Goal: Task Accomplishment & Management: Manage account settings

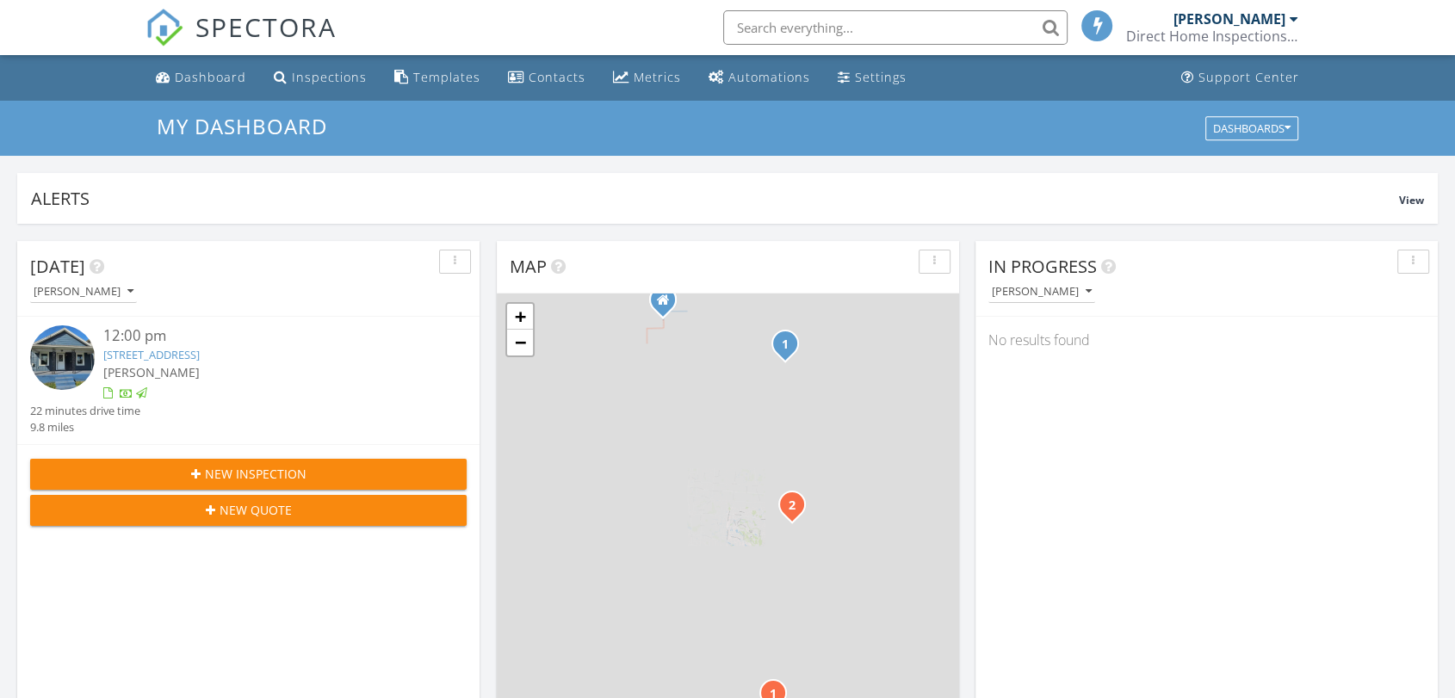
scroll to position [8, 9]
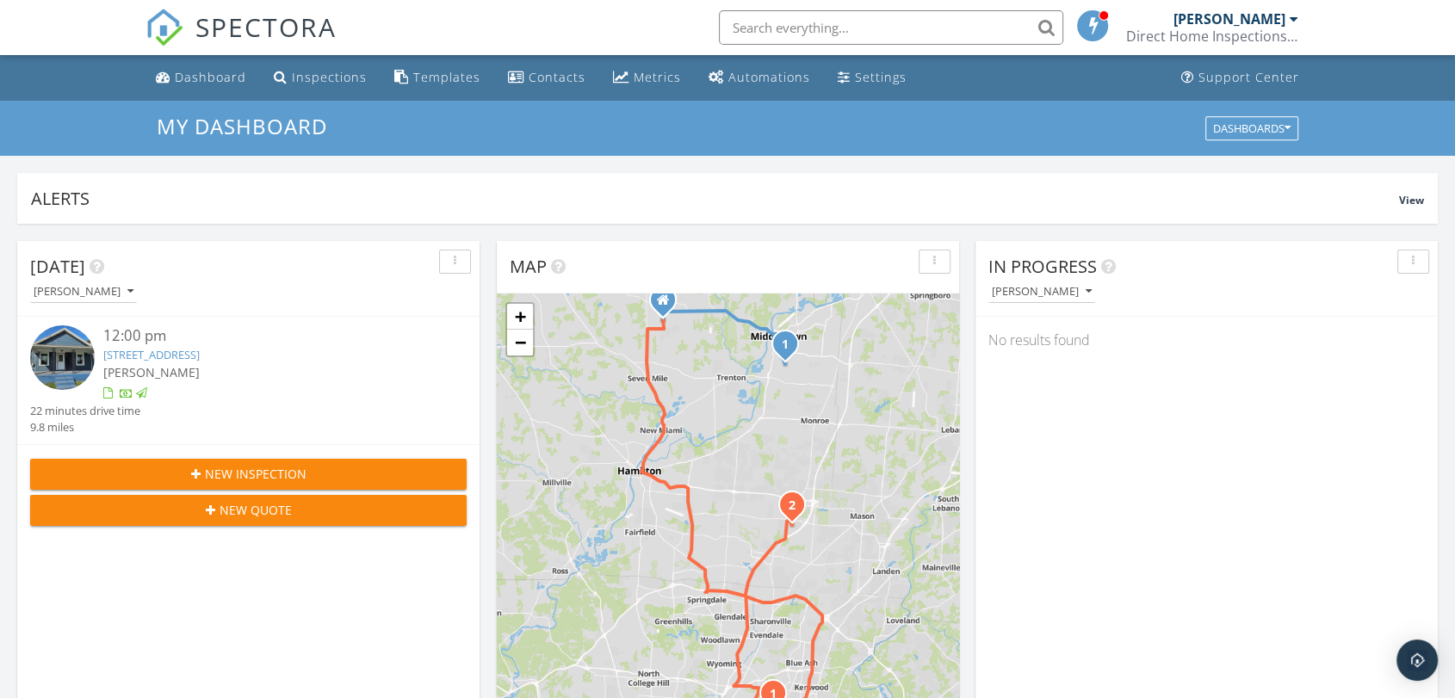
click at [245, 471] on span "New Inspection" at bounding box center [256, 474] width 102 height 18
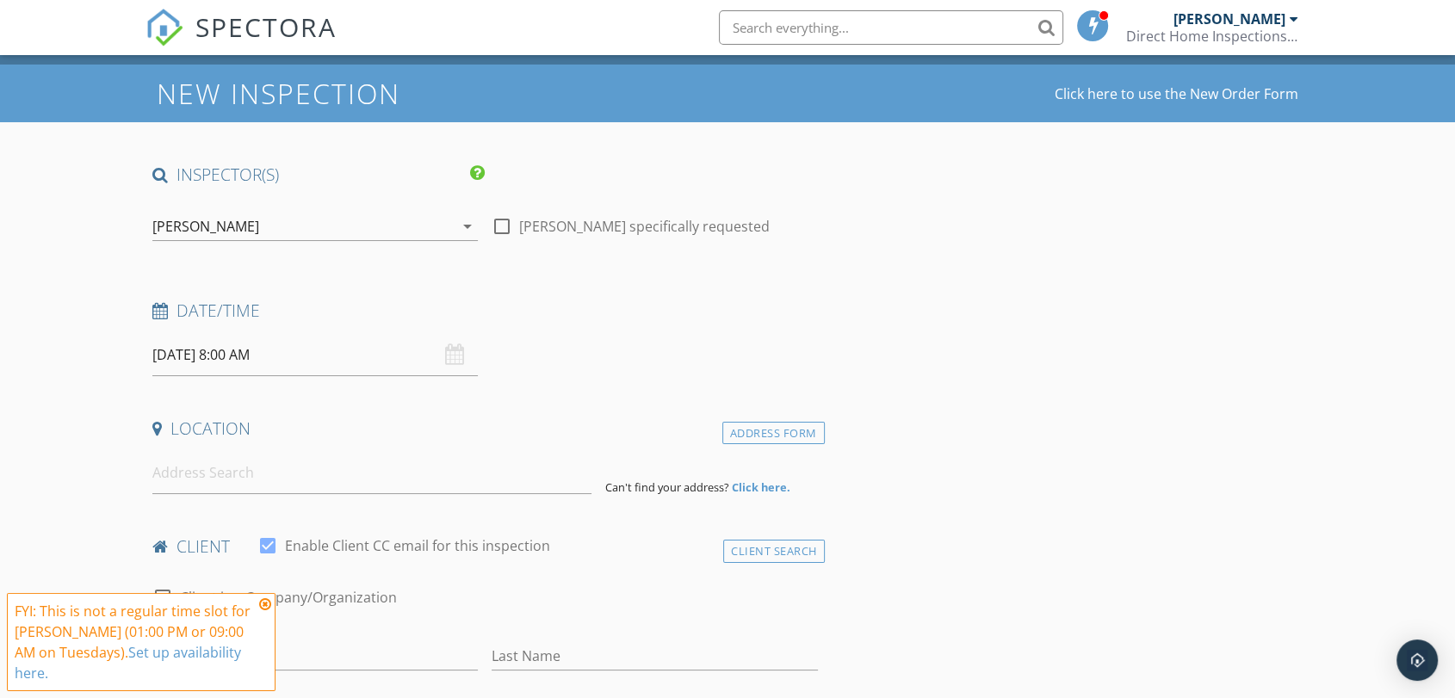
scroll to position [191, 0]
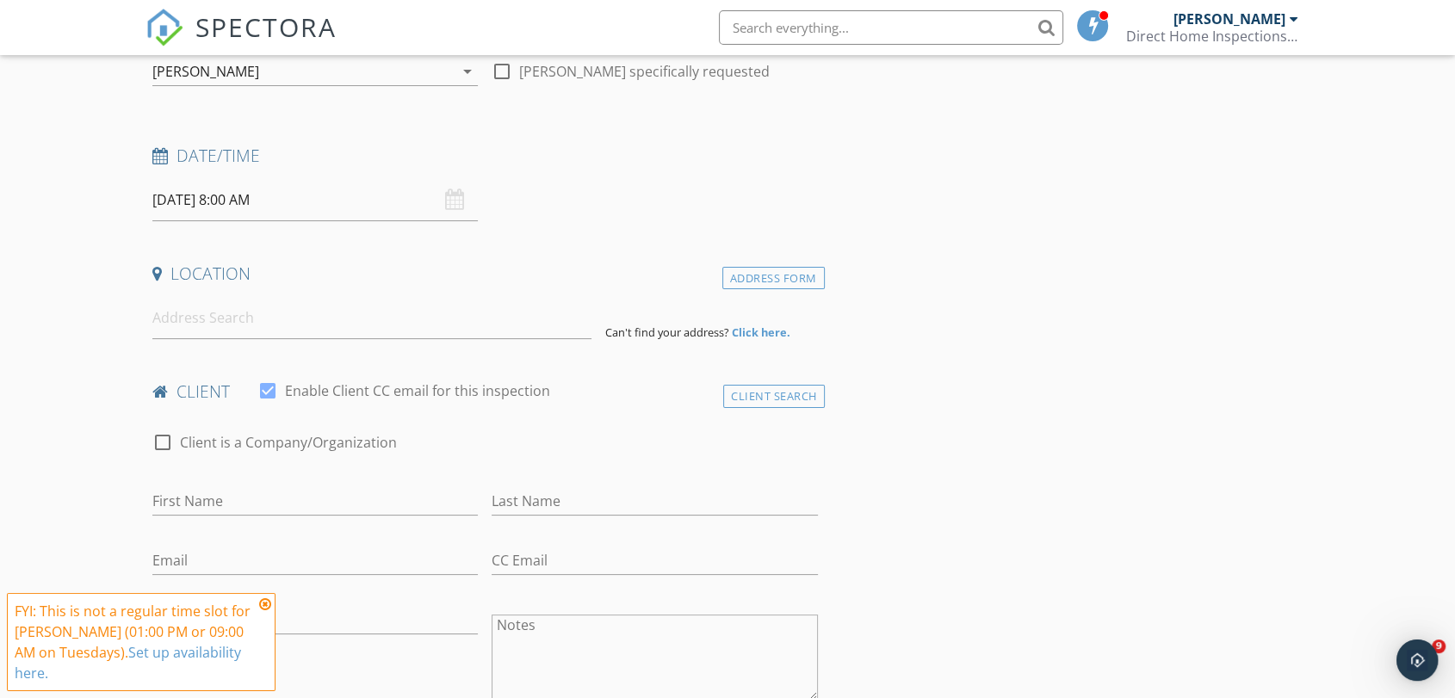
click at [269, 608] on icon at bounding box center [265, 605] width 12 height 14
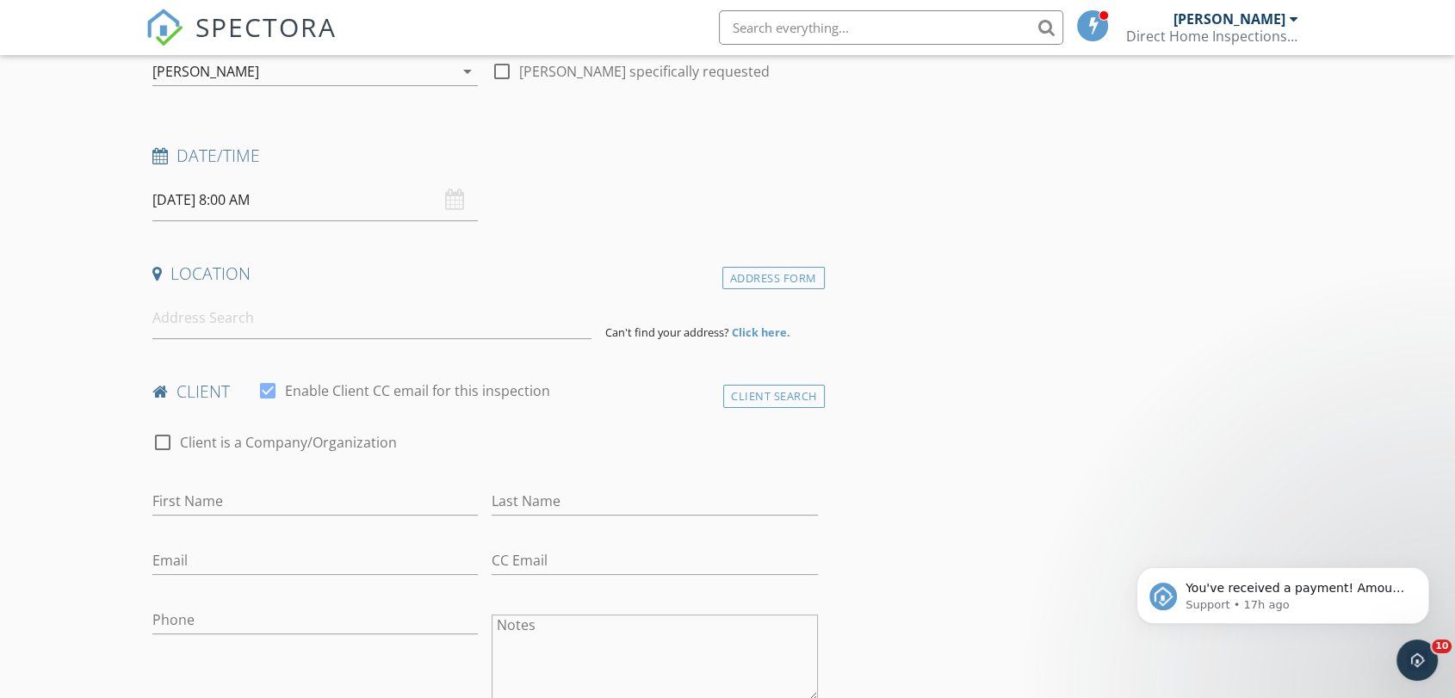
scroll to position [0, 0]
click at [217, 496] on input "First Name" at bounding box center [315, 501] width 326 height 28
type input "Diana"
type input "Santana"
click at [211, 558] on input "Email" at bounding box center [315, 561] width 326 height 28
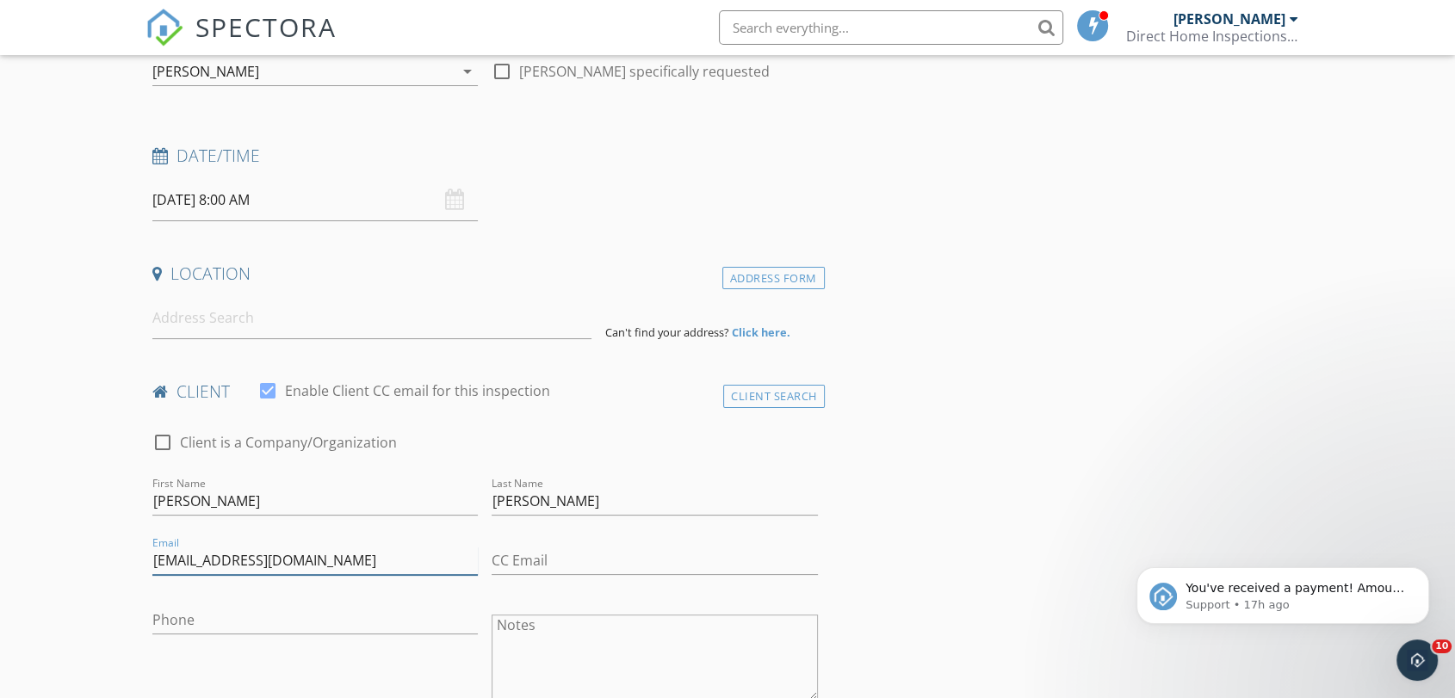
type input "[EMAIL_ADDRESS][DOMAIN_NAME]"
click at [189, 610] on input "Phone" at bounding box center [315, 620] width 326 height 28
type input "[PHONE_NUMBER]"
click at [245, 312] on input at bounding box center [371, 318] width 439 height 42
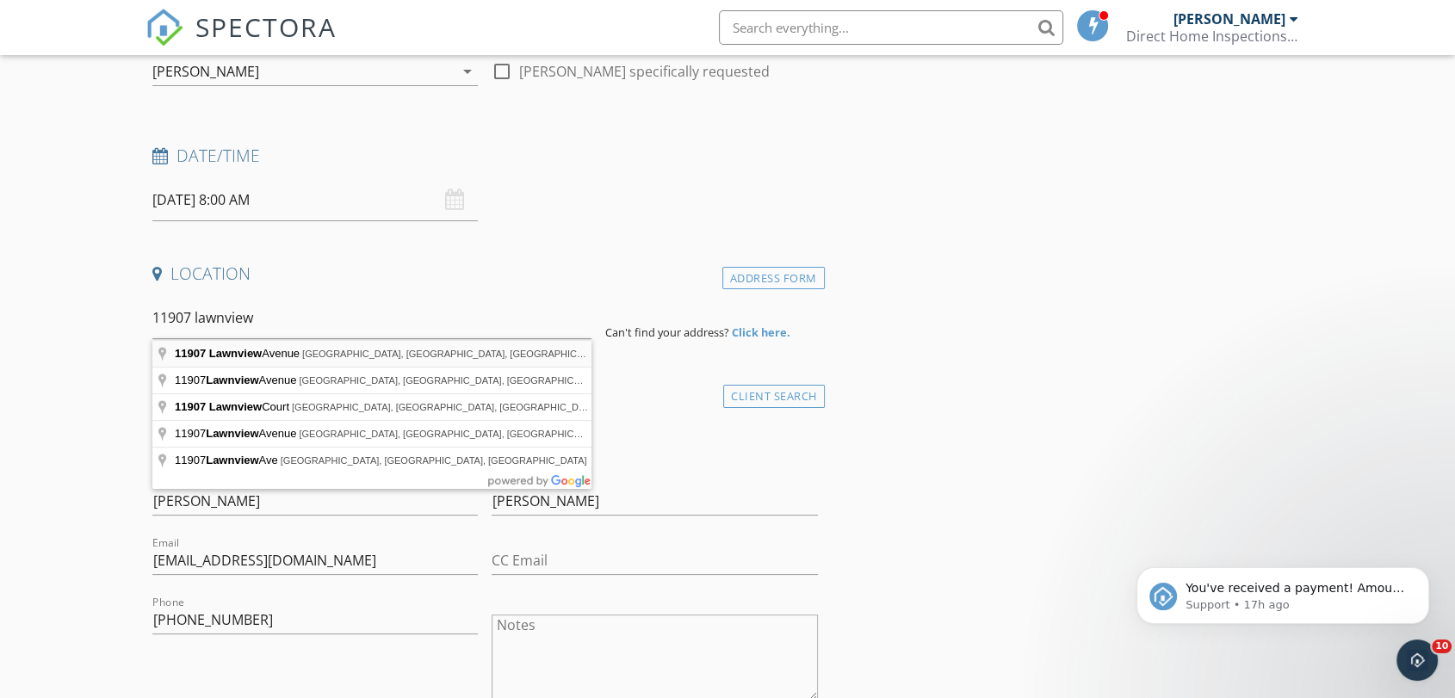
type input "11907 Lawnview Avenue, Springdale, OH, USA"
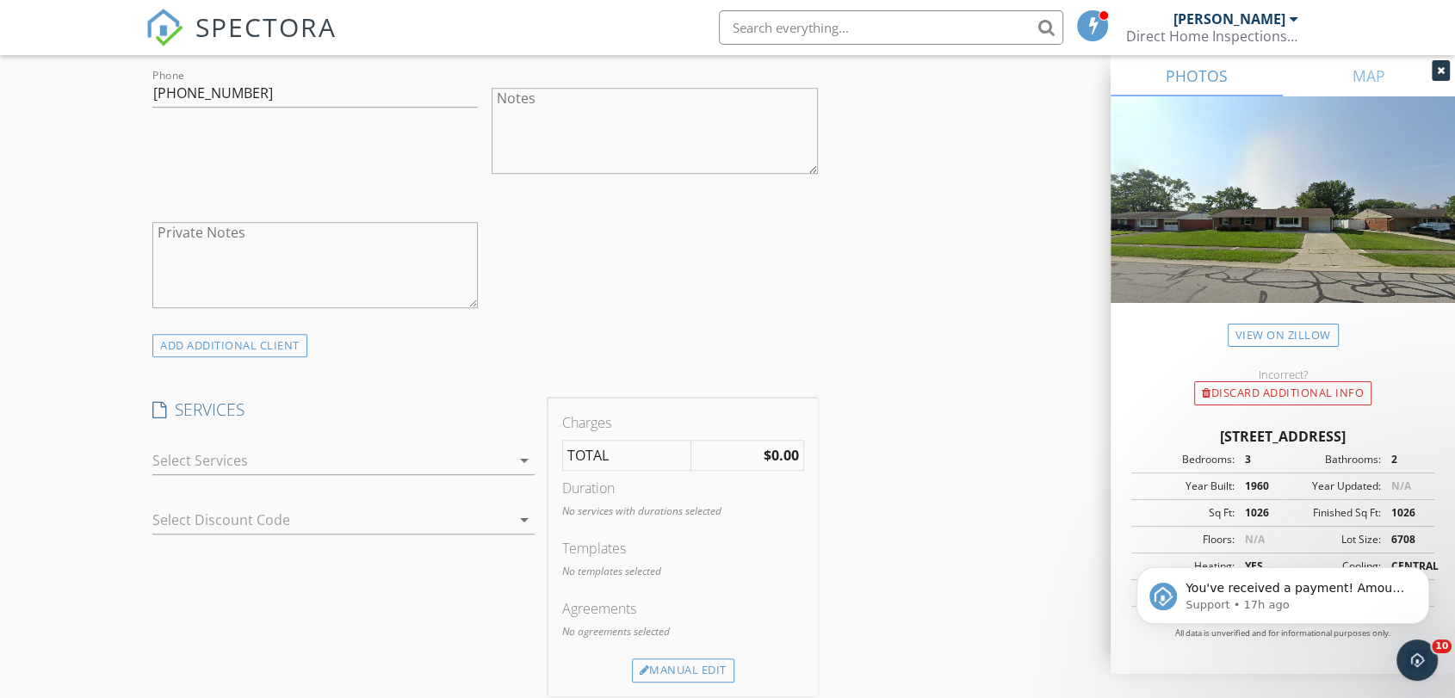
scroll to position [1148, 0]
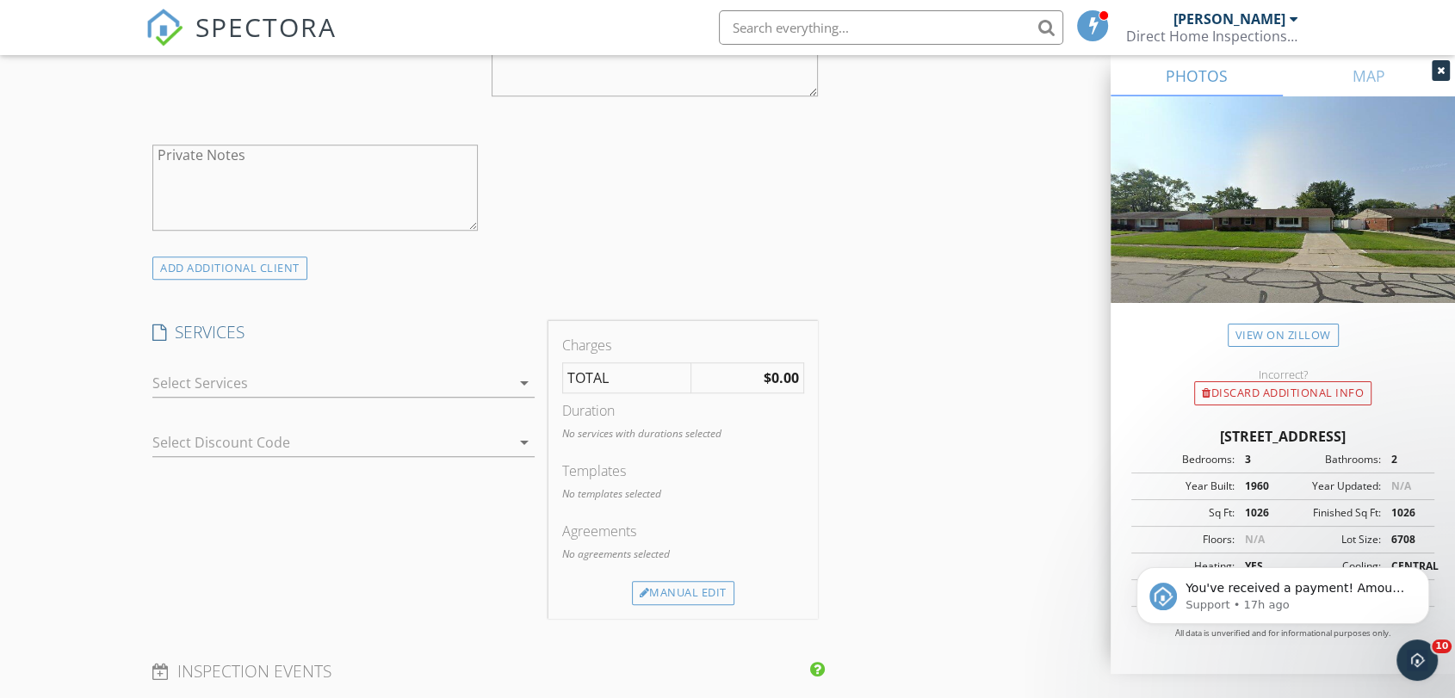
click at [220, 381] on div at bounding box center [331, 383] width 358 height 28
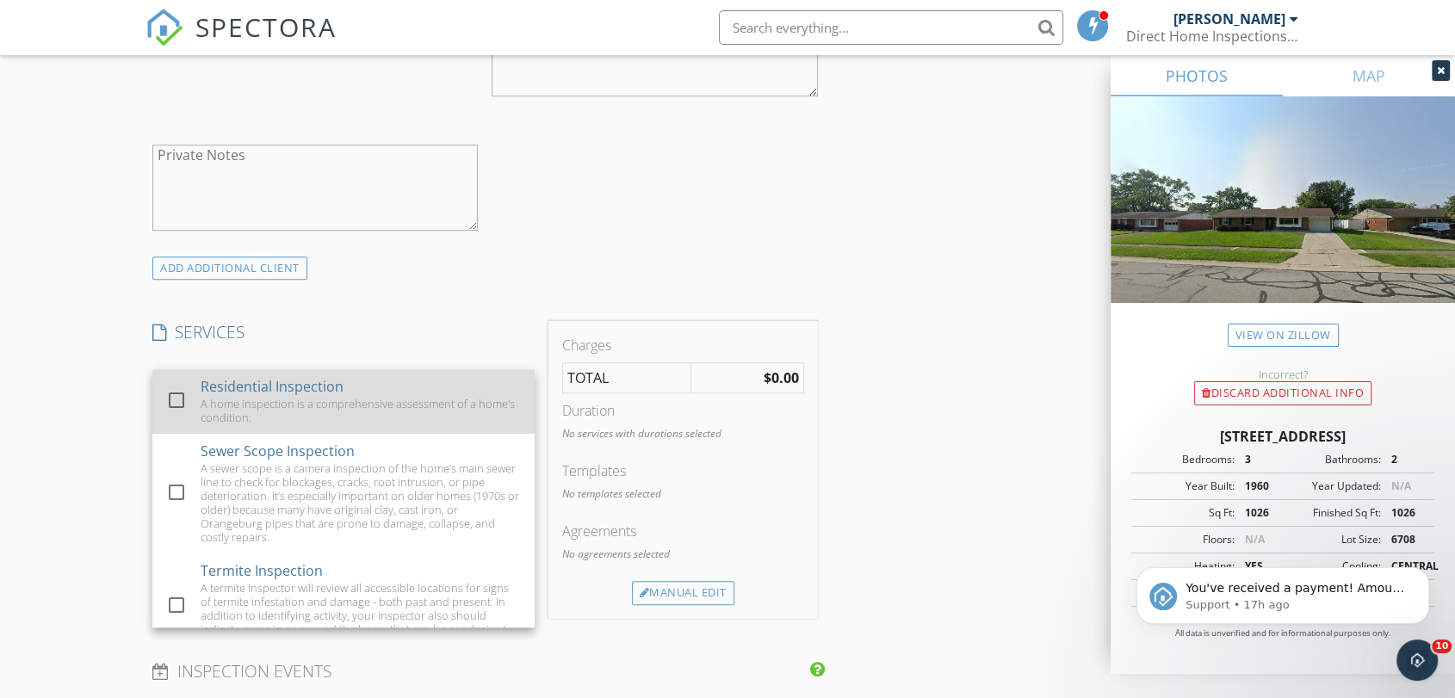
click at [220, 388] on div "Residential Inspection" at bounding box center [272, 386] width 143 height 21
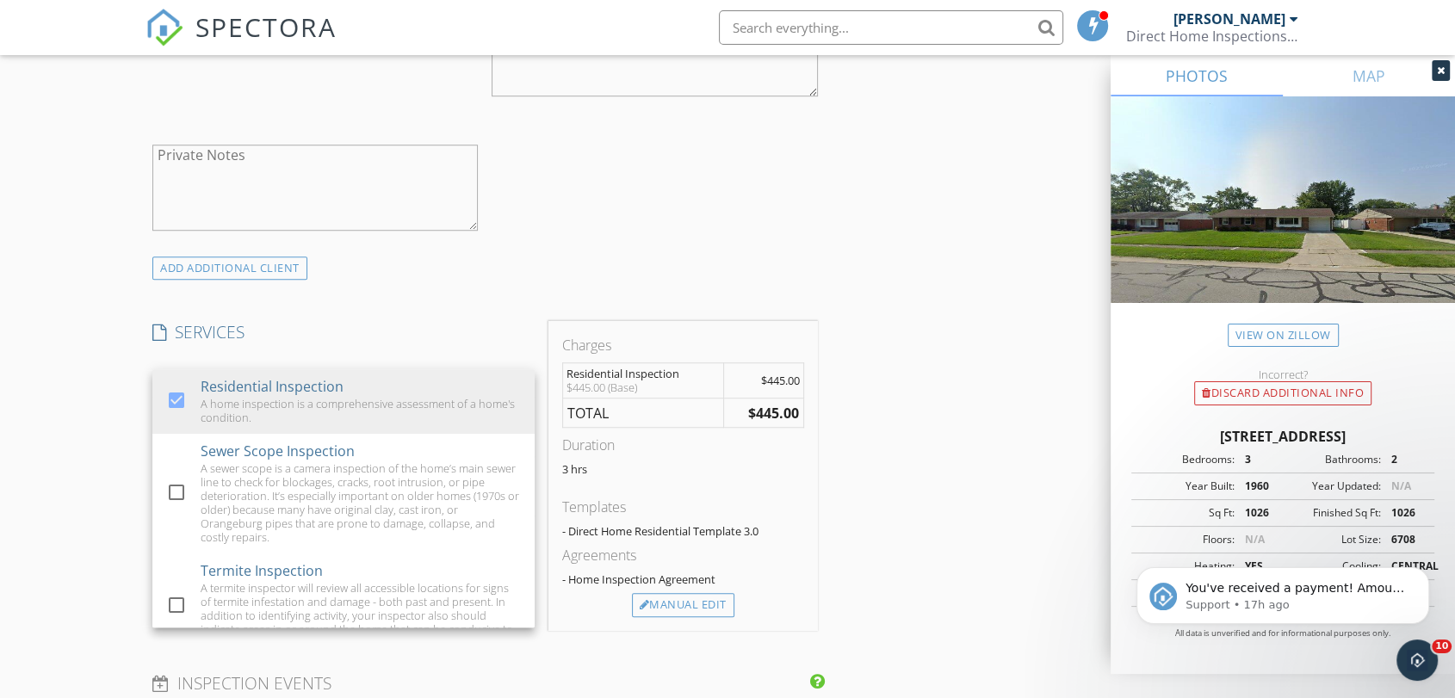
click at [71, 349] on div "New Inspection Click here to use the New Order Form INSPECTOR(S) check_box Mitc…" at bounding box center [727, 441] width 1455 height 2976
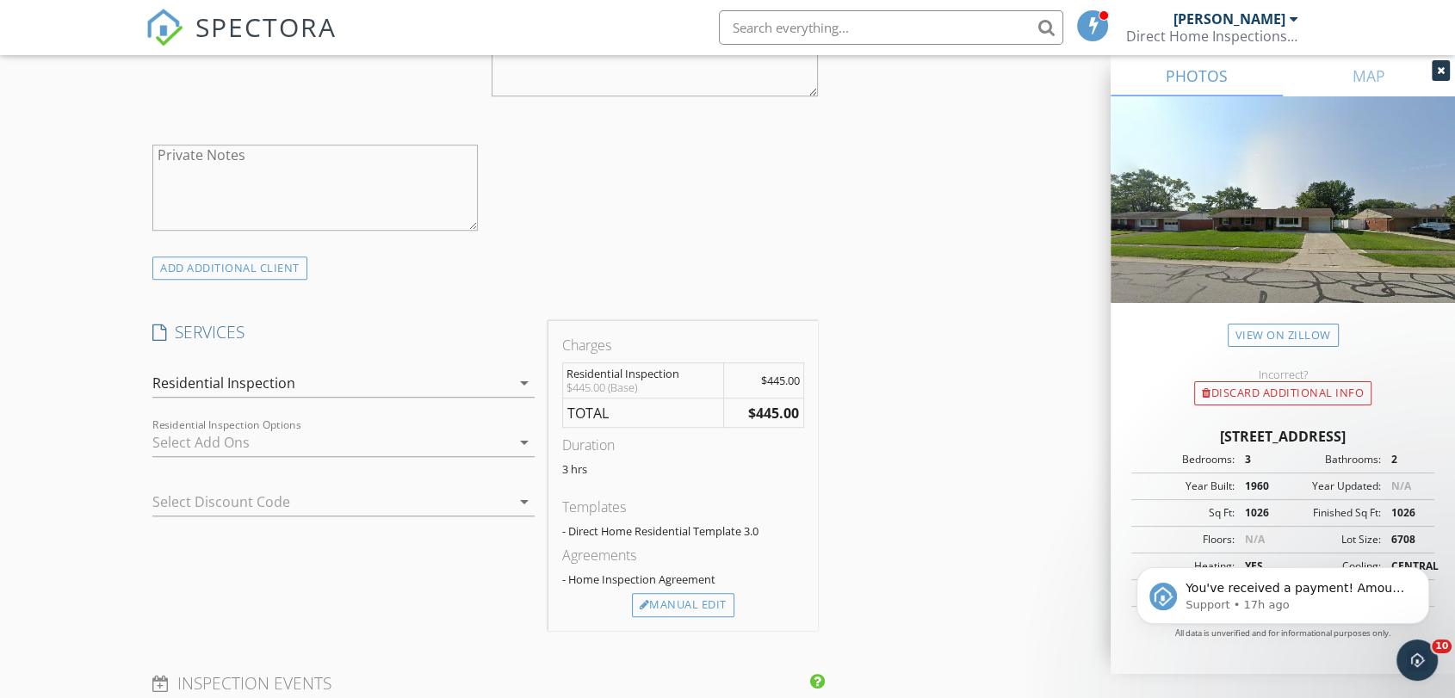
click at [209, 442] on div at bounding box center [331, 443] width 358 height 28
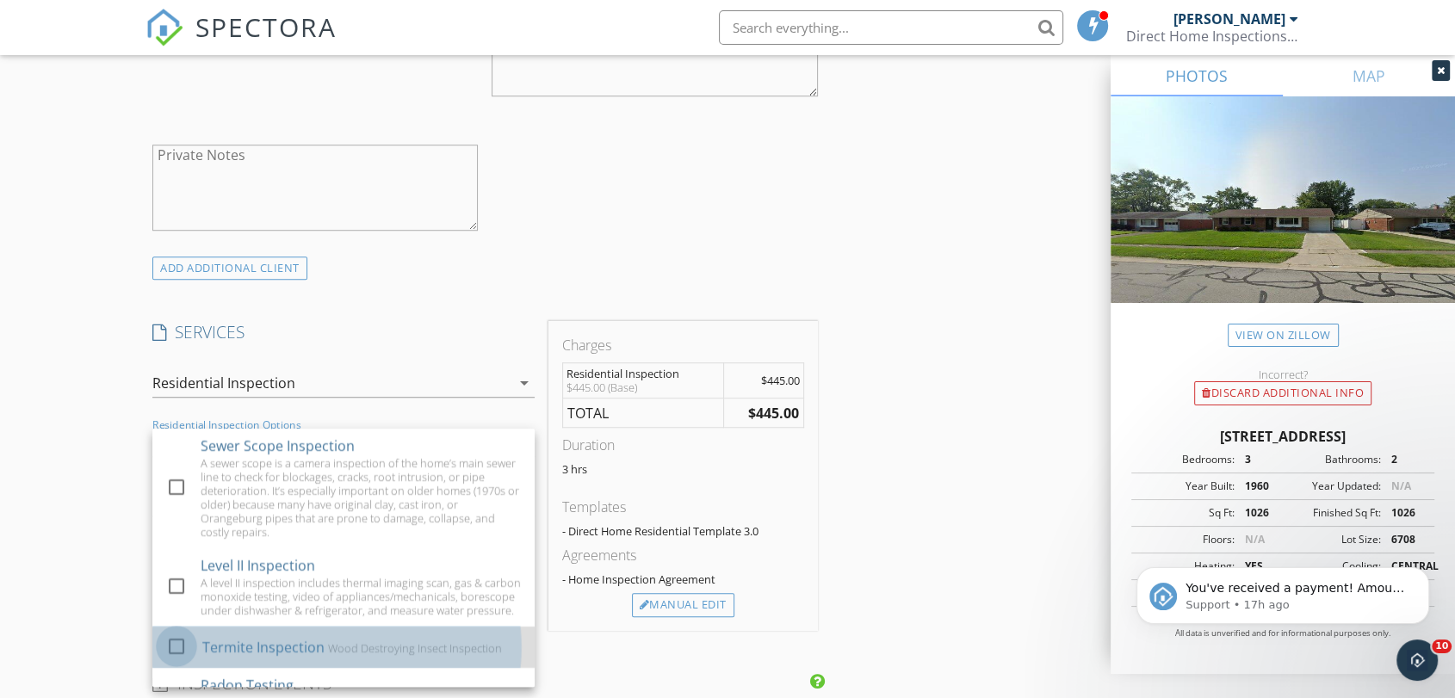
click at [189, 656] on div at bounding box center [176, 646] width 29 height 29
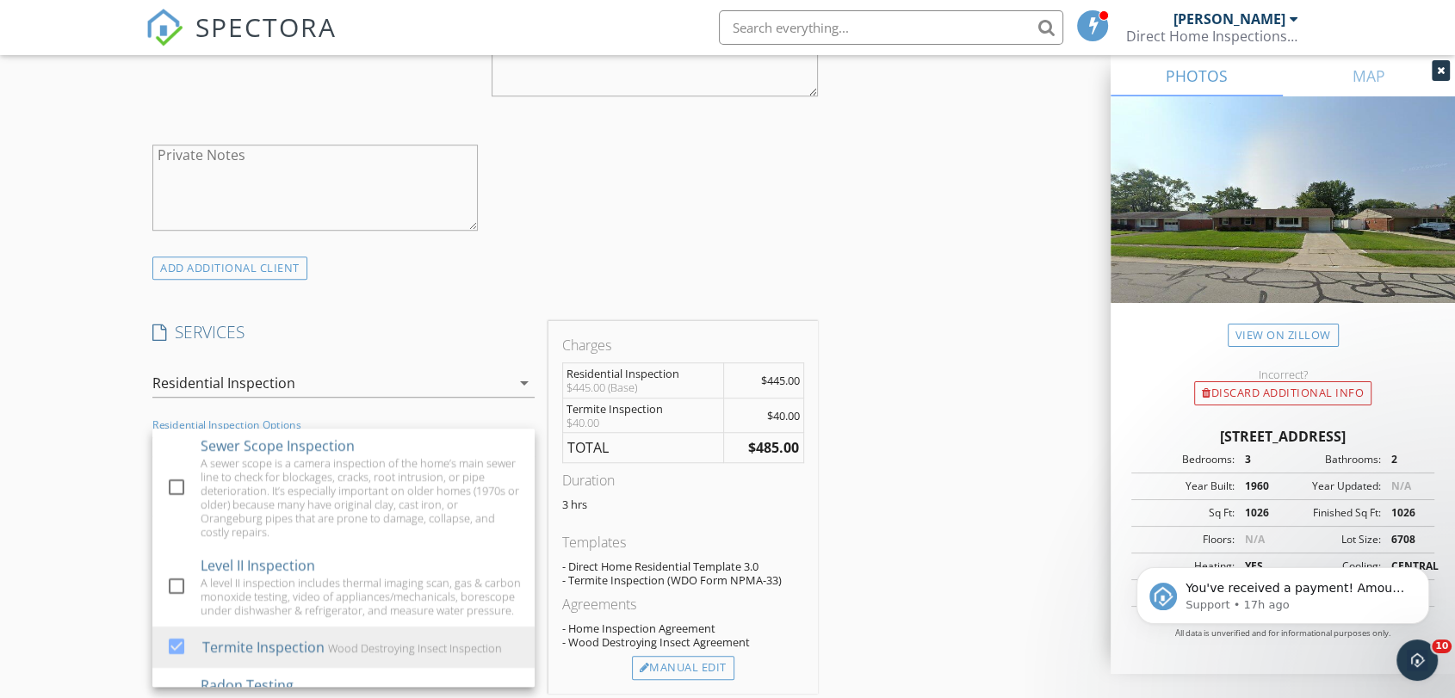
click at [90, 541] on div "New Inspection Click here to use the New Order Form INSPECTOR(S) check_box Mitc…" at bounding box center [727, 472] width 1455 height 3039
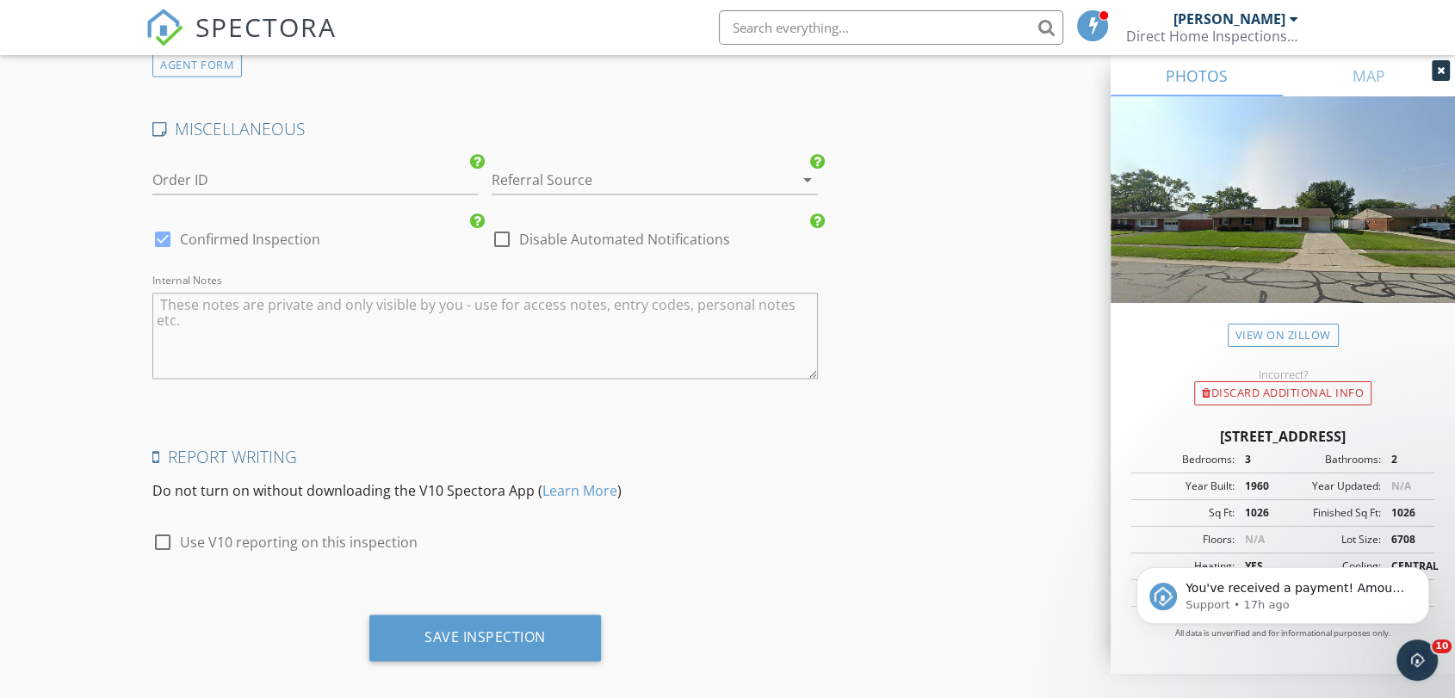
scroll to position [2439, 0]
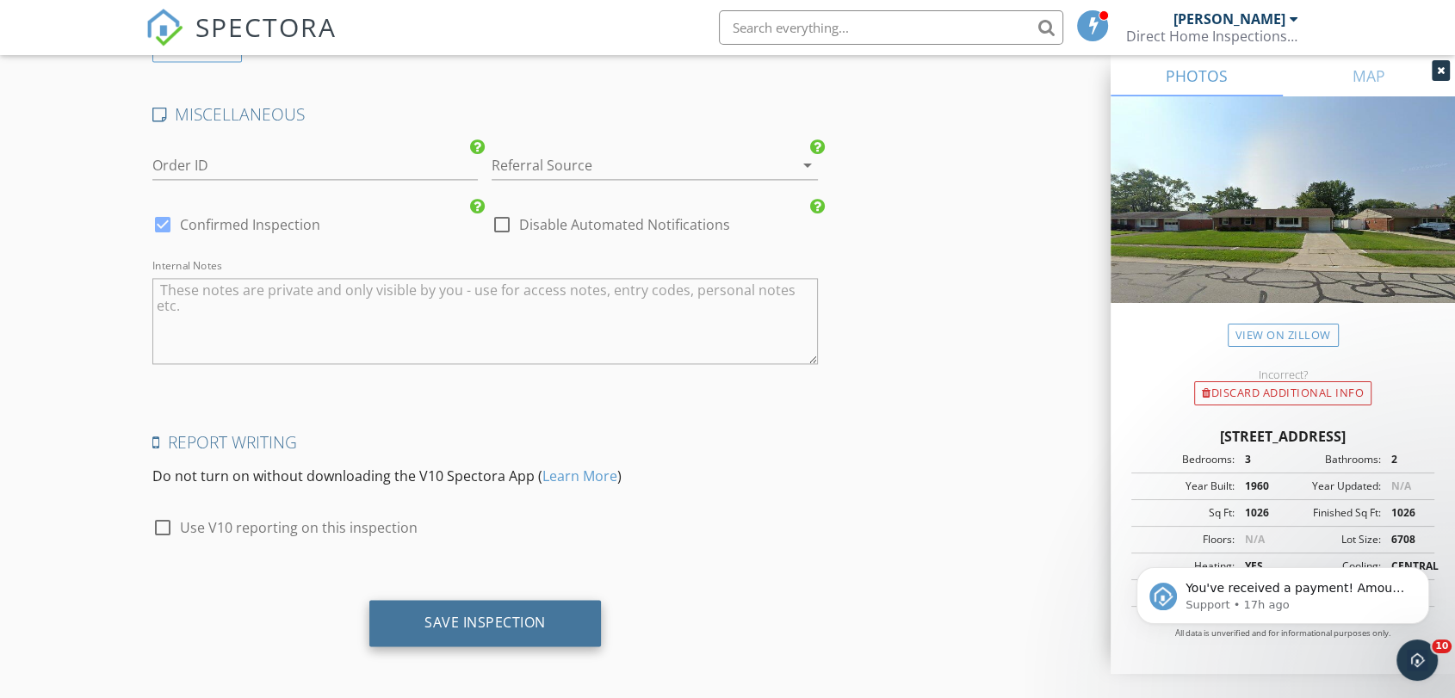
click at [556, 603] on div "Save Inspection" at bounding box center [485, 623] width 232 height 47
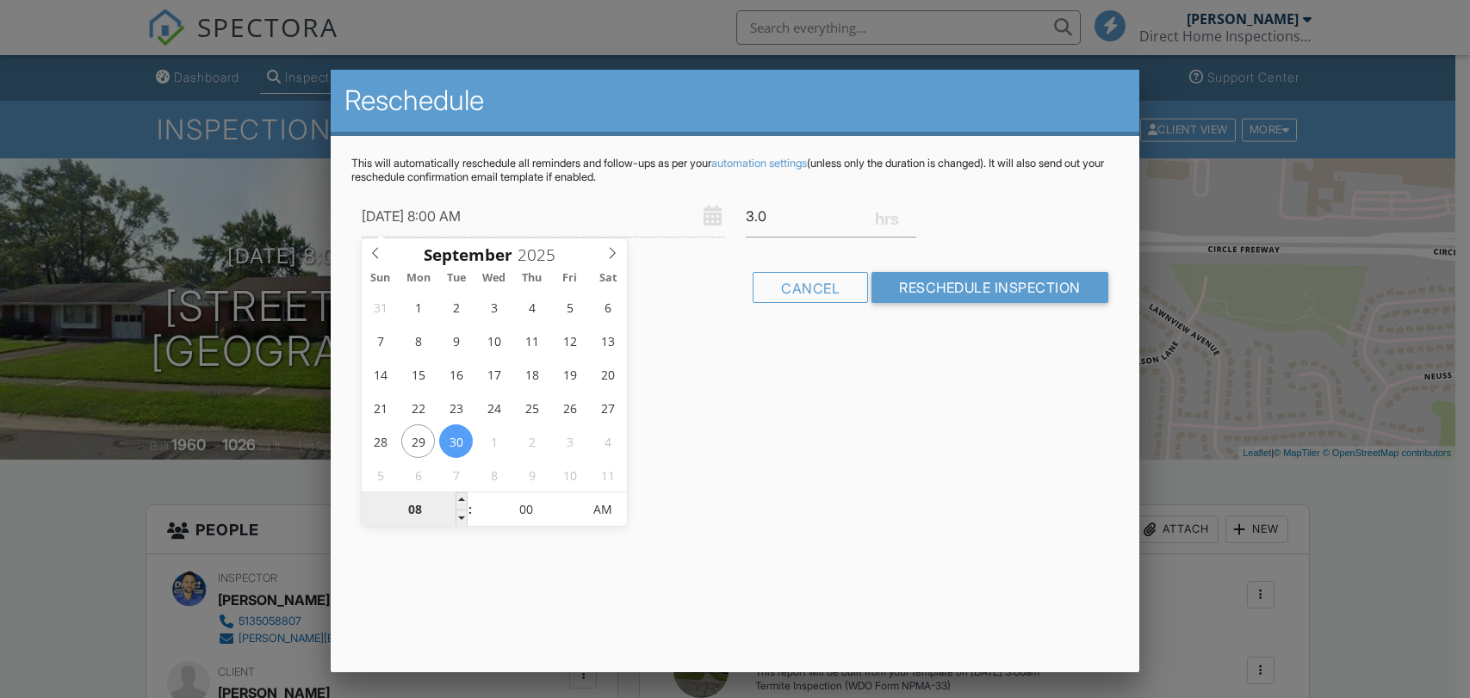
click at [422, 514] on input "08" at bounding box center [415, 510] width 106 height 34
type input "11"
type input "09/30/2025 11:00 AM"
click at [773, 436] on div "Reschedule This will automatically reschedule all reminders and follow-ups as p…" at bounding box center [735, 371] width 809 height 603
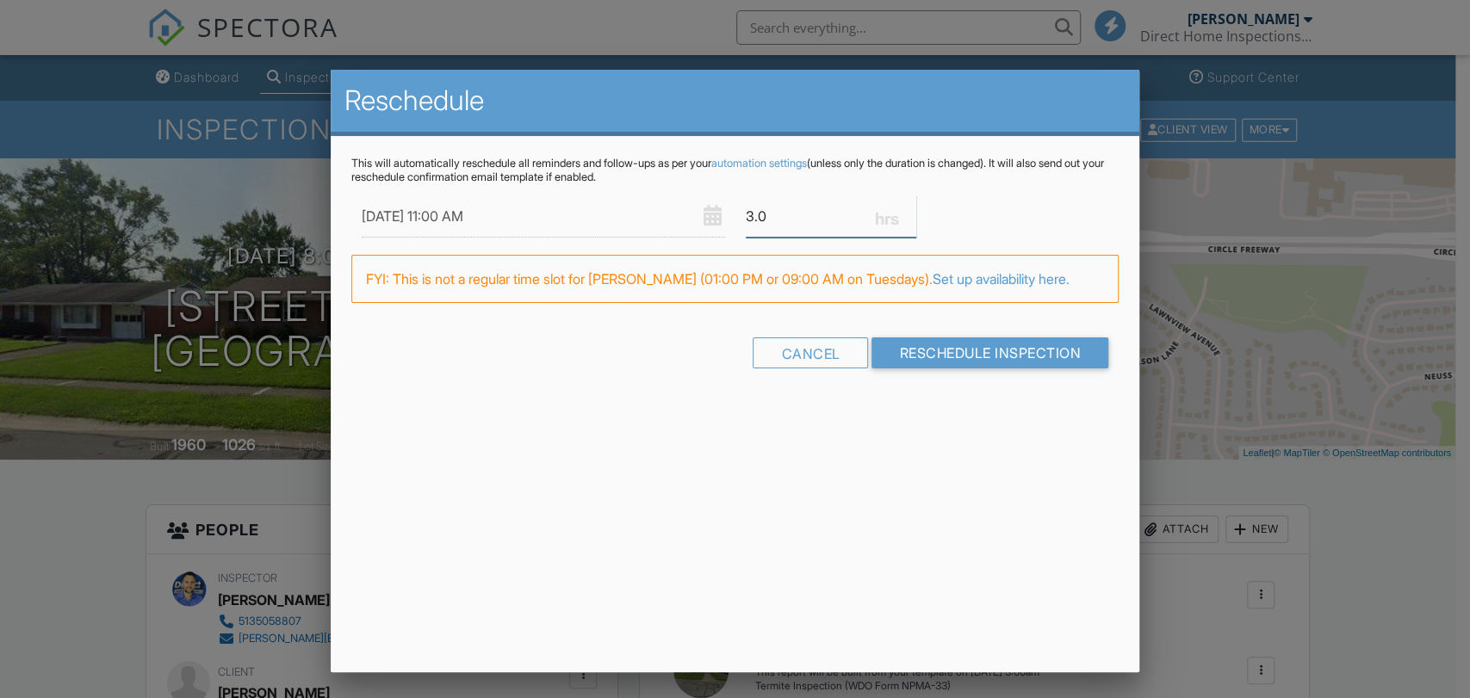
click at [798, 213] on input "3.0" at bounding box center [831, 217] width 171 height 42
type input "3"
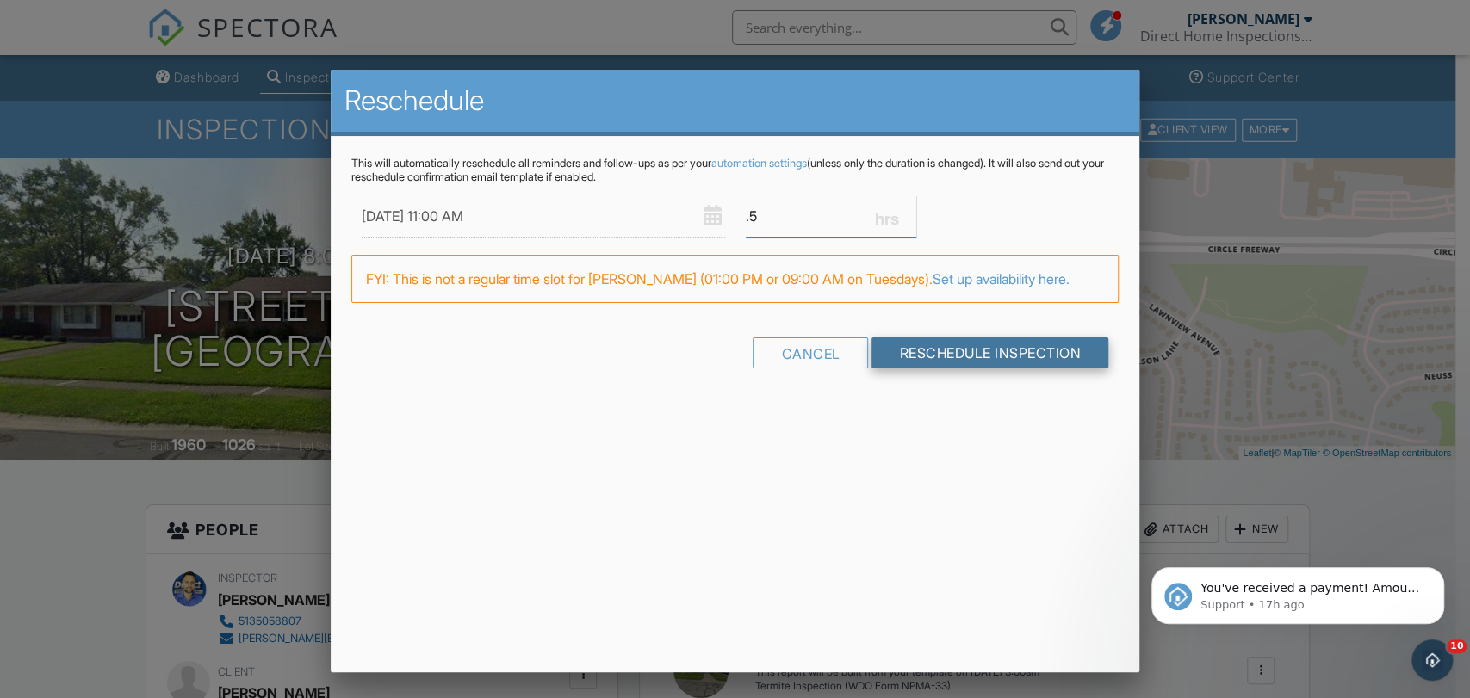
type input ".5"
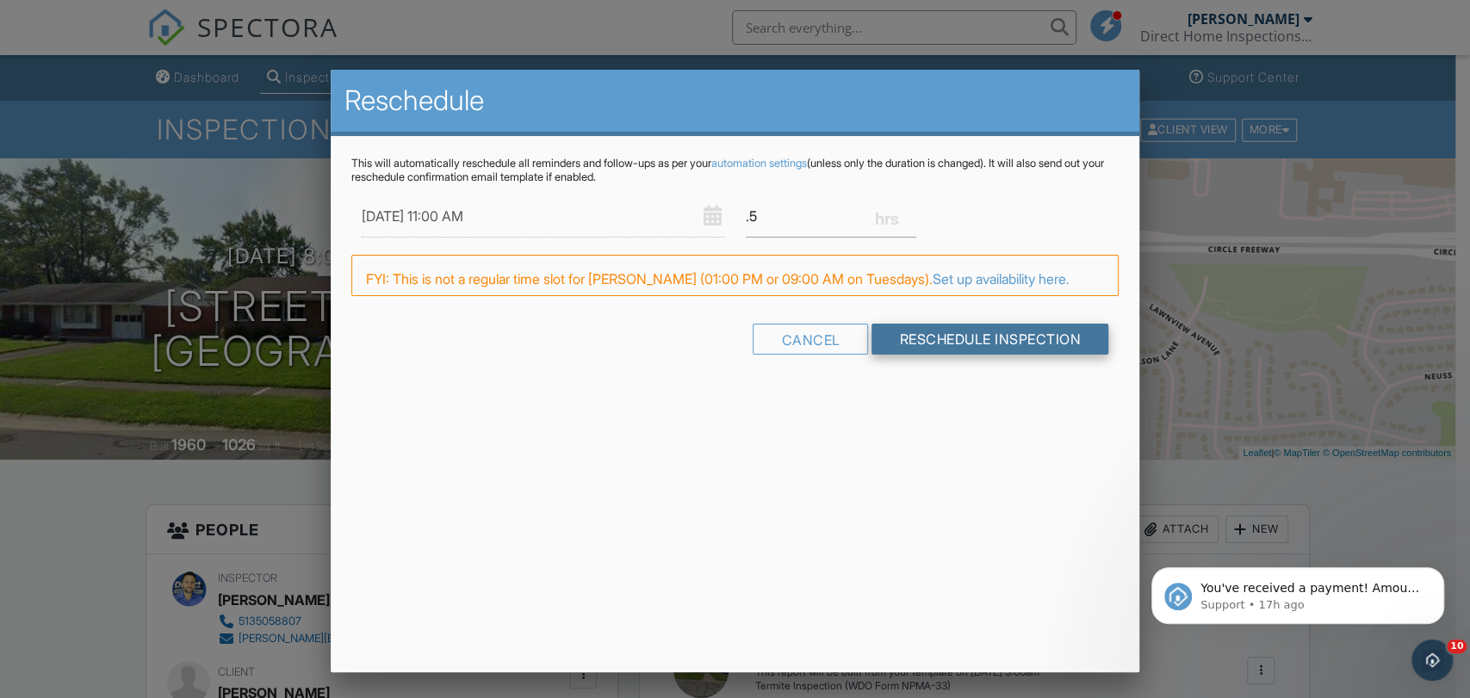
click at [954, 369] on div "This will automatically reschedule all reminders and follow-ups as per your aut…" at bounding box center [735, 271] width 809 height 270
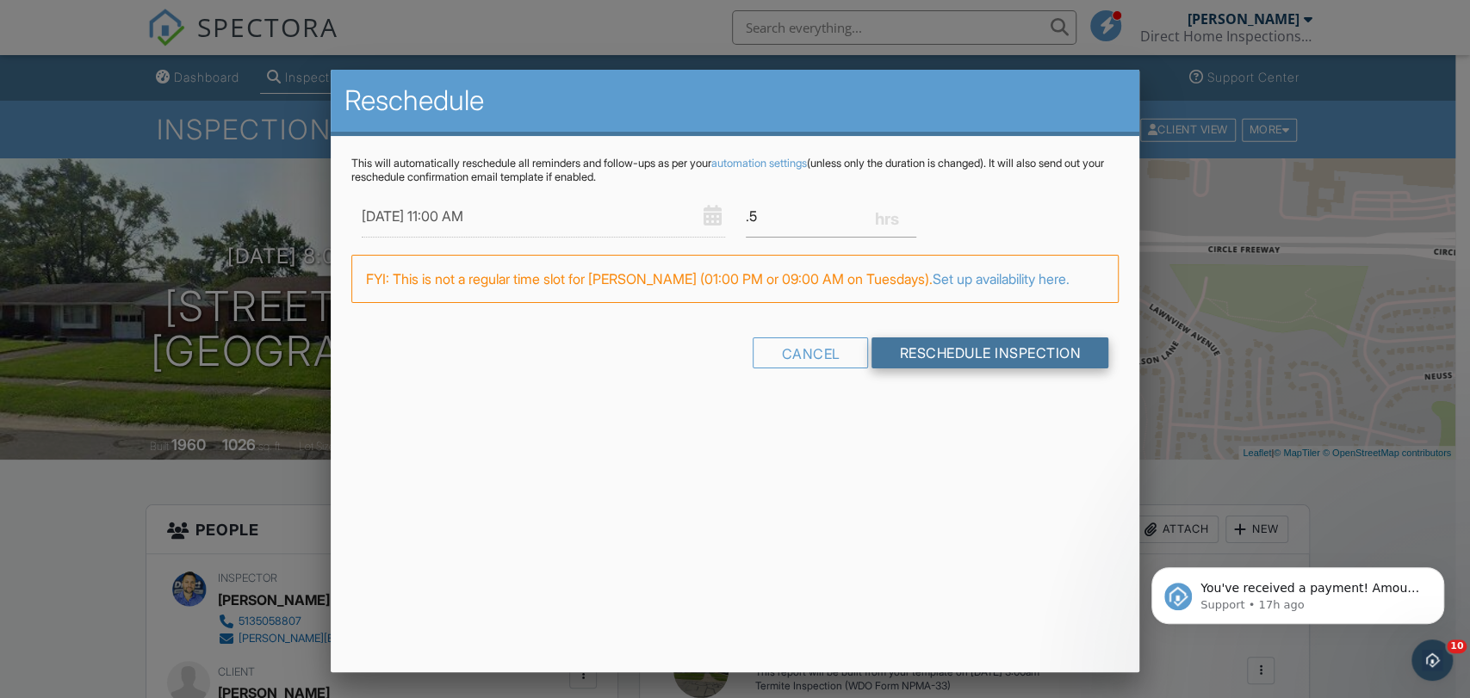
click at [917, 367] on input "Reschedule Inspection" at bounding box center [990, 353] width 237 height 31
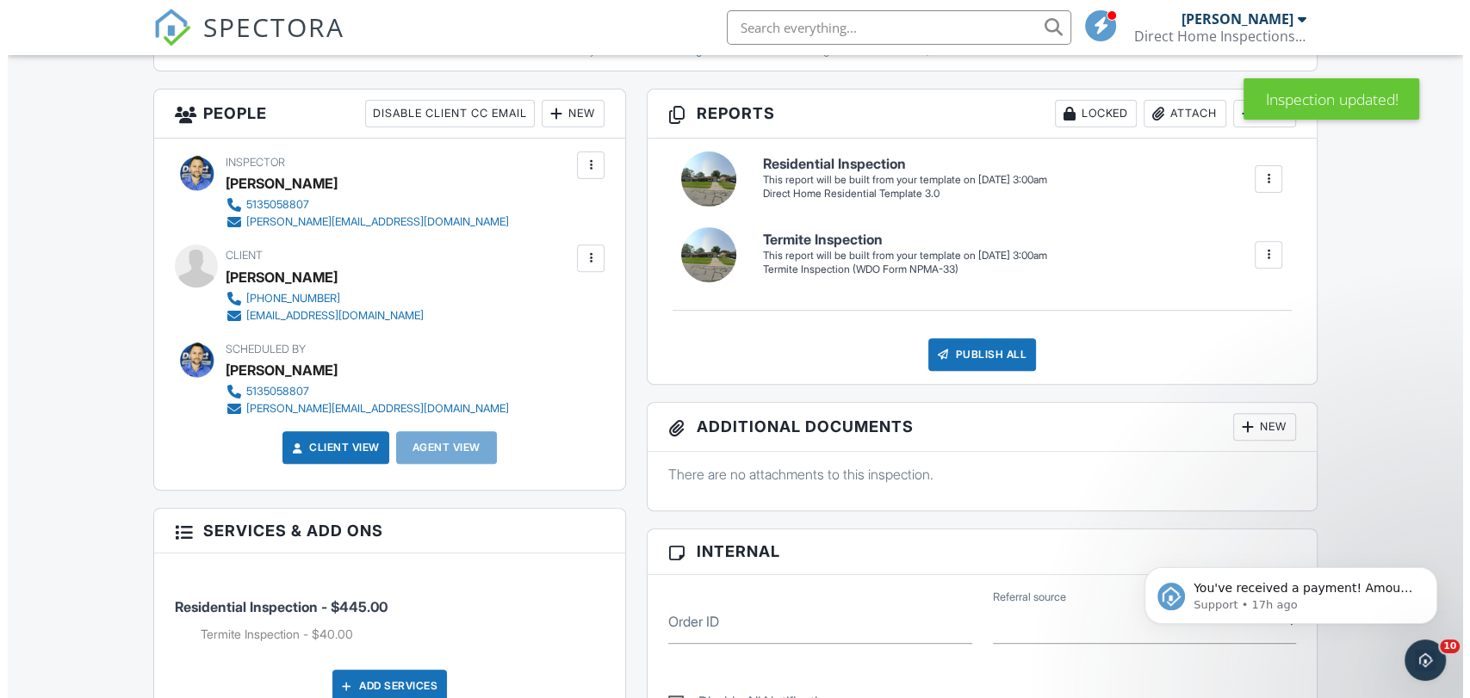
scroll to position [636, 0]
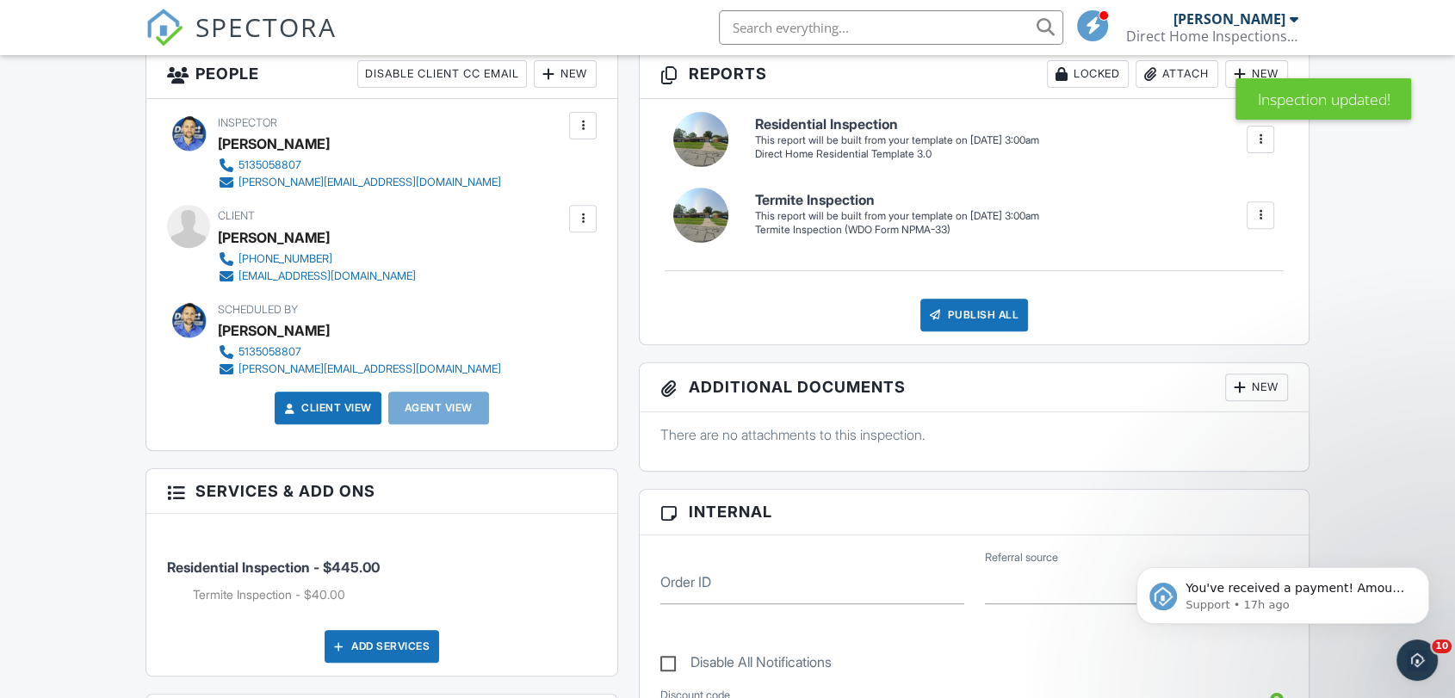
click at [598, 215] on div "Inspector Mitchell Caskey 5135058807 mitch@dhicincy.com Make Invisible Mark As …" at bounding box center [381, 274] width 471 height 351
click at [594, 215] on div at bounding box center [583, 219] width 28 height 28
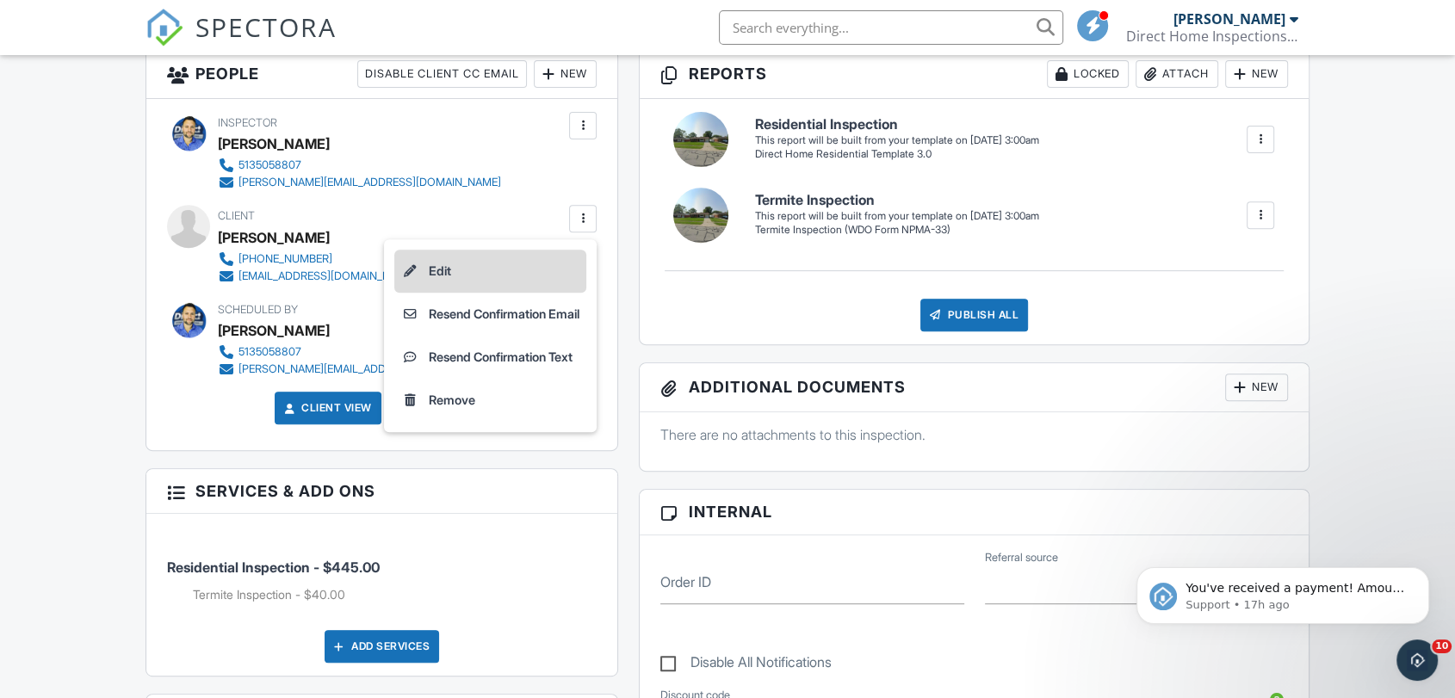
click at [574, 255] on li "Edit" at bounding box center [490, 271] width 192 height 43
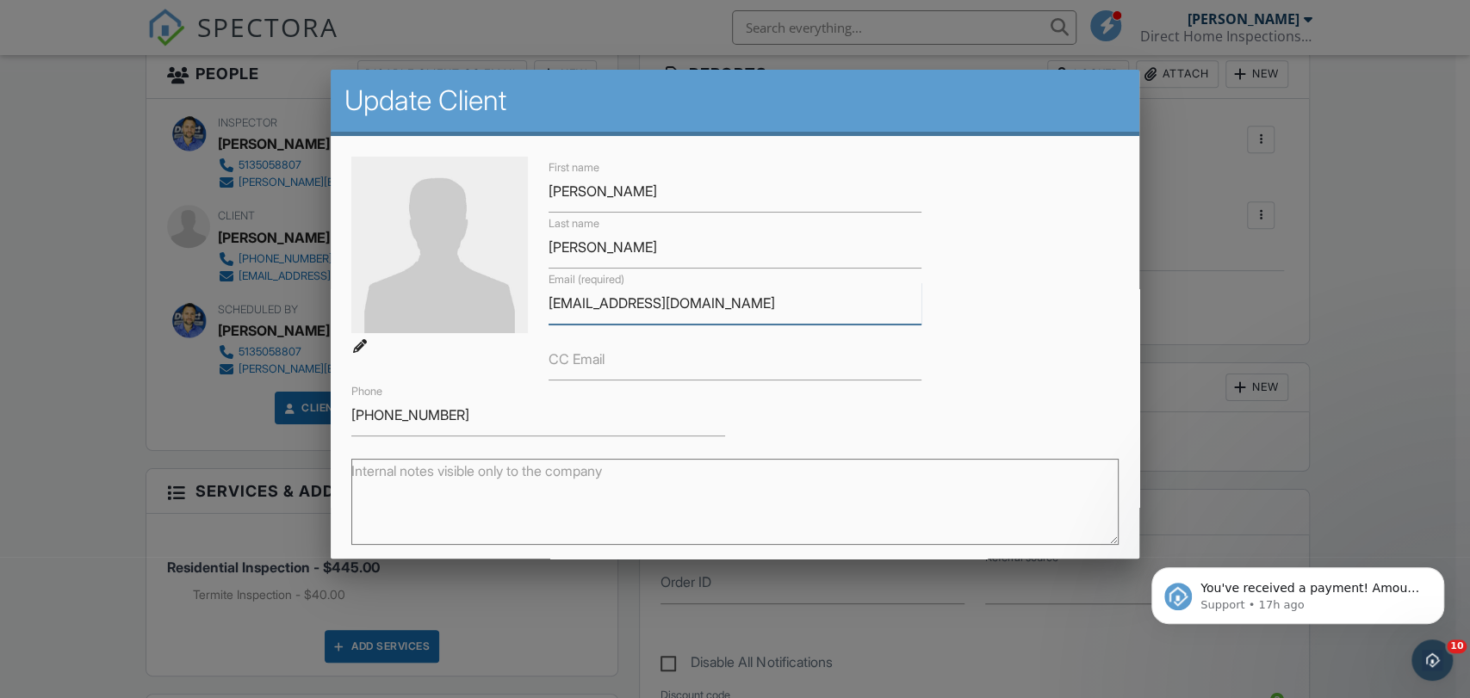
click at [599, 302] on input "dsanatana4994@gmail.com" at bounding box center [735, 303] width 373 height 42
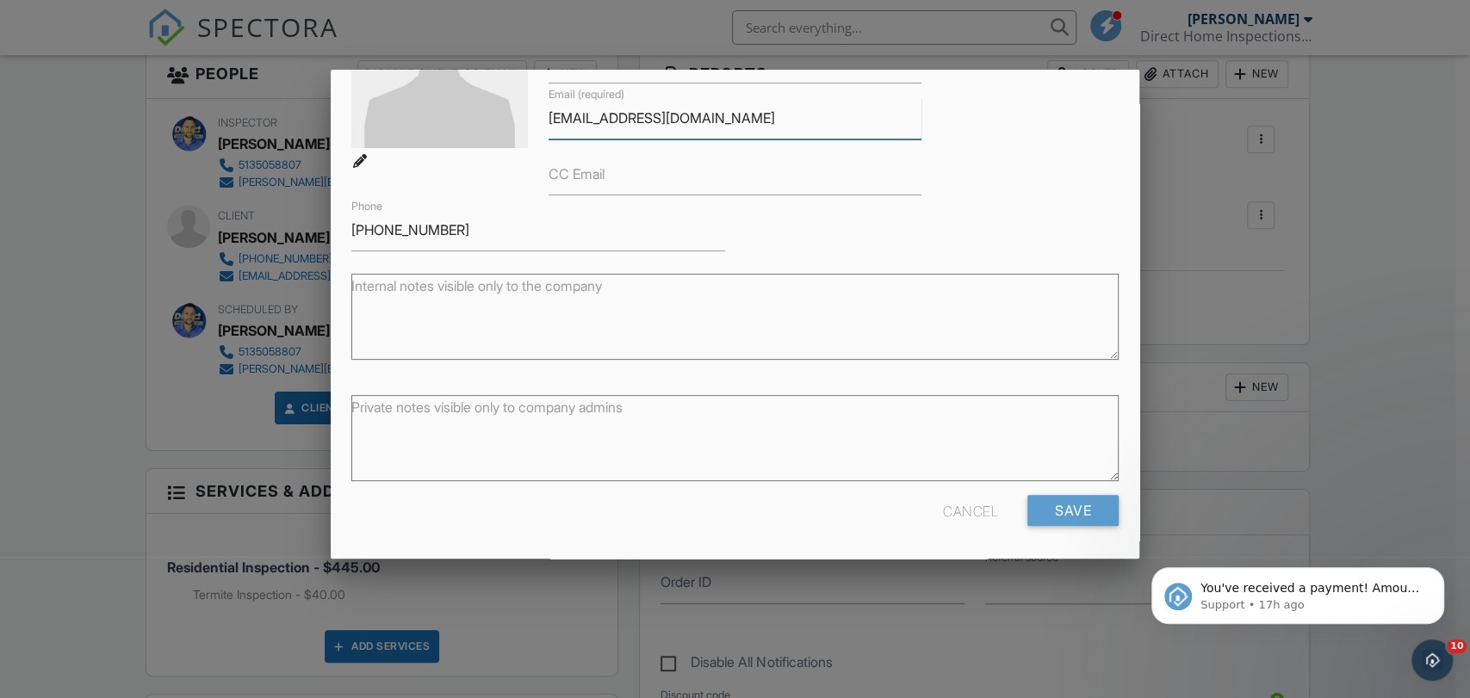
type input "dsantana4994@gmail.com"
click at [1062, 527] on div "Cancel Save" at bounding box center [735, 517] width 788 height 44
click at [1063, 518] on input "Save" at bounding box center [1072, 510] width 91 height 31
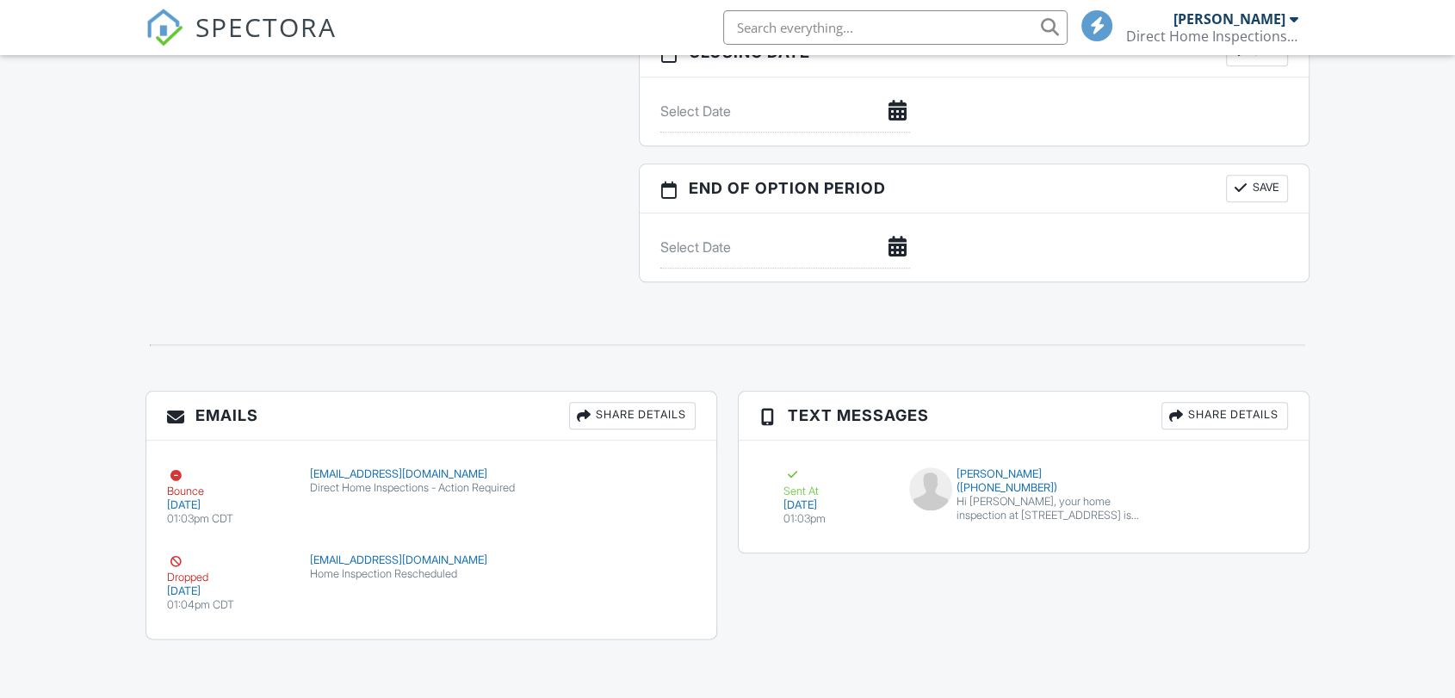
scroll to position [357, 0]
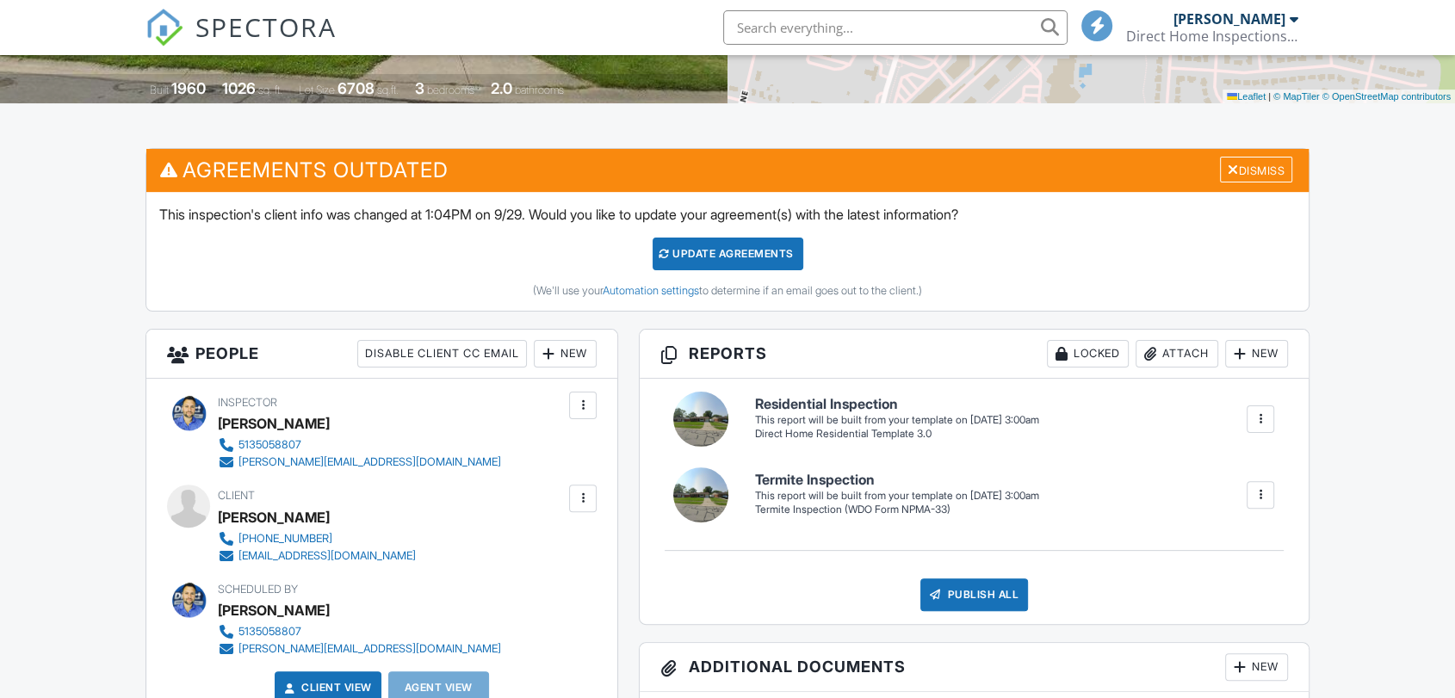
click at [586, 495] on div at bounding box center [582, 498] width 17 height 17
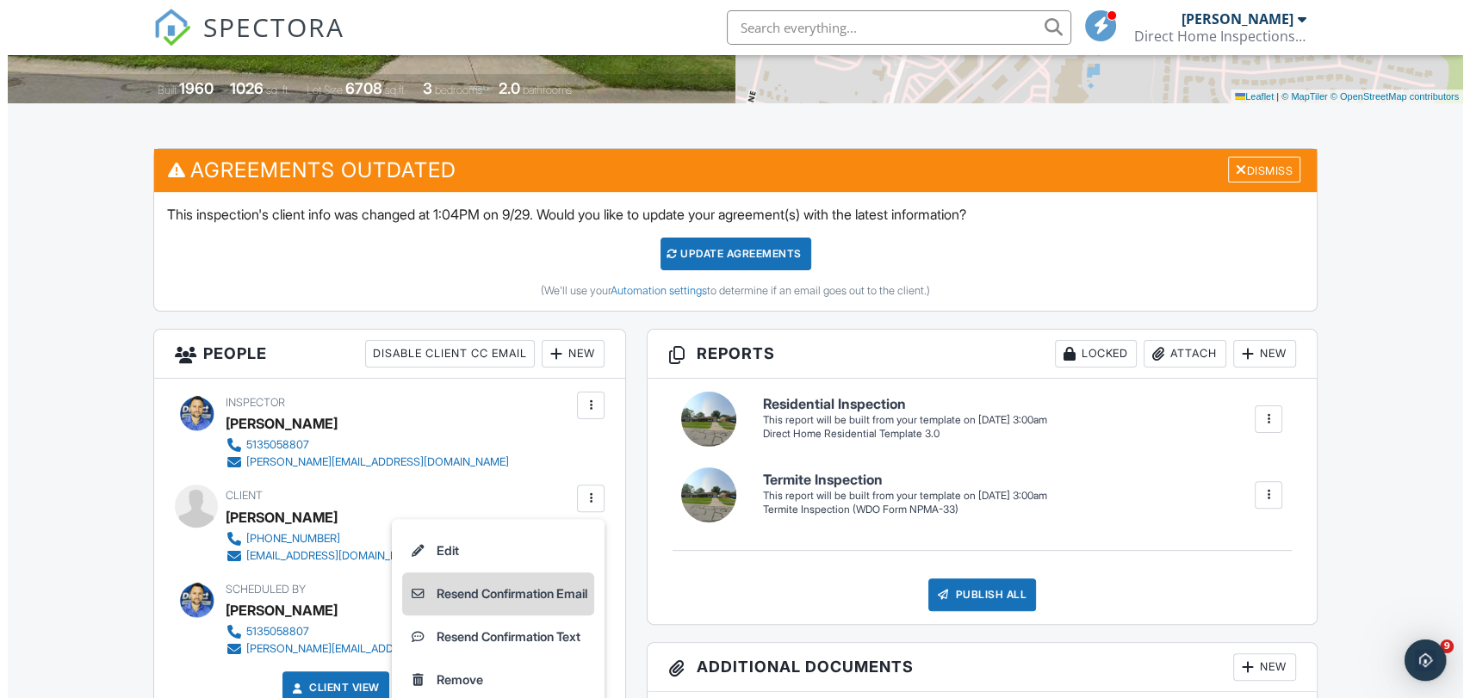
scroll to position [0, 0]
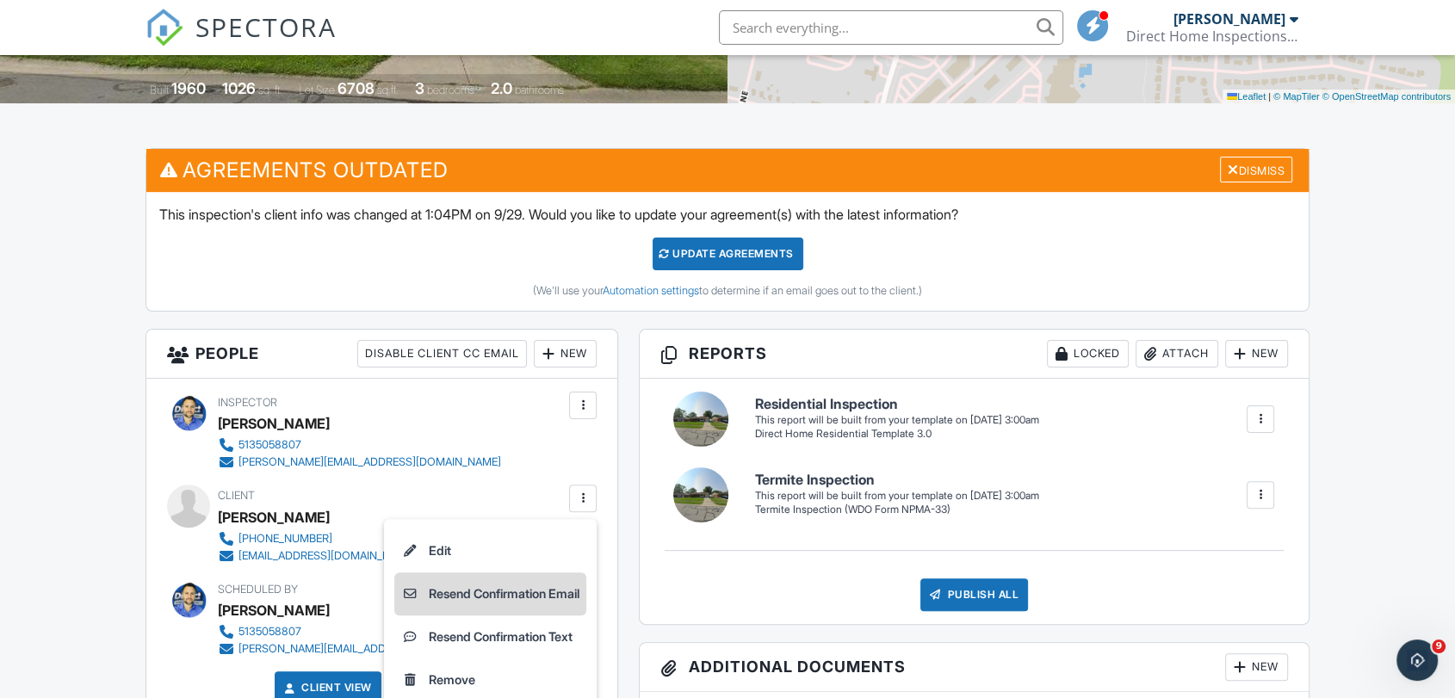
click at [549, 596] on li "Resend Confirmation Email" at bounding box center [490, 594] width 192 height 43
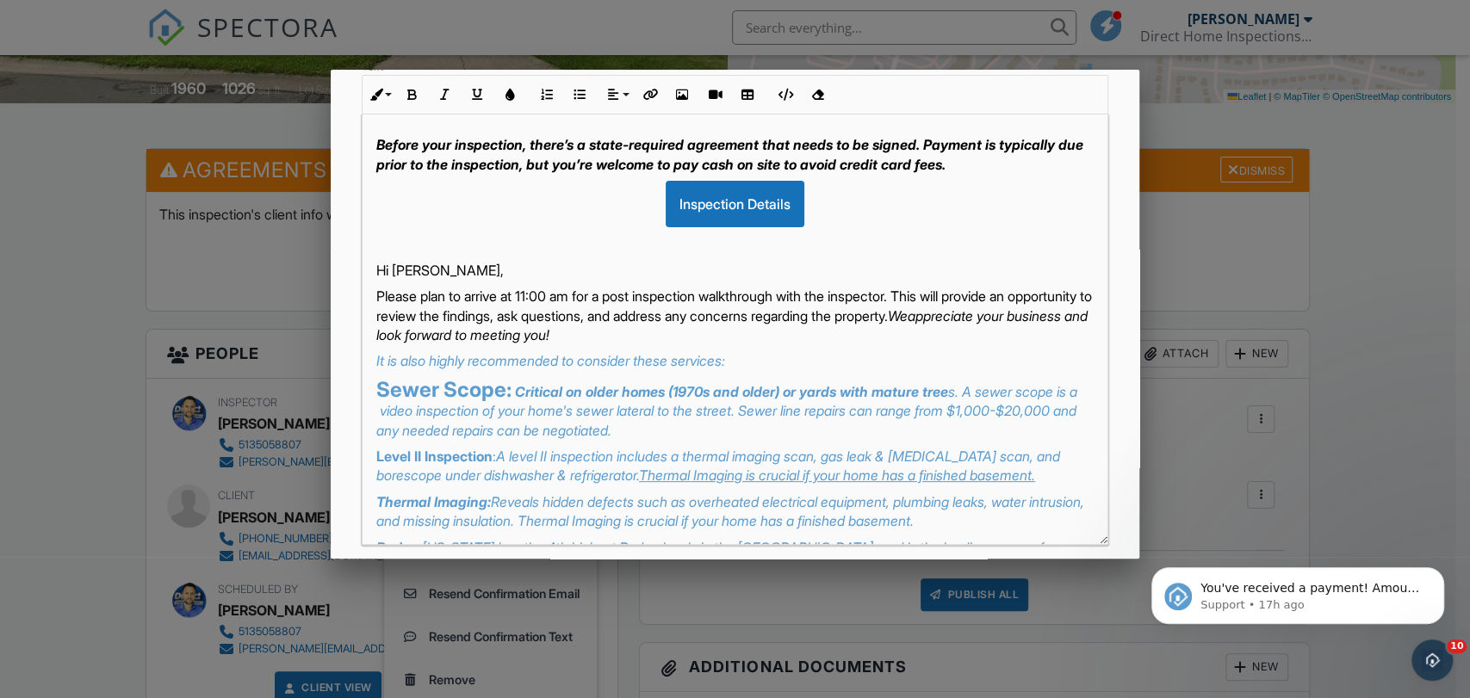
scroll to position [357, 0]
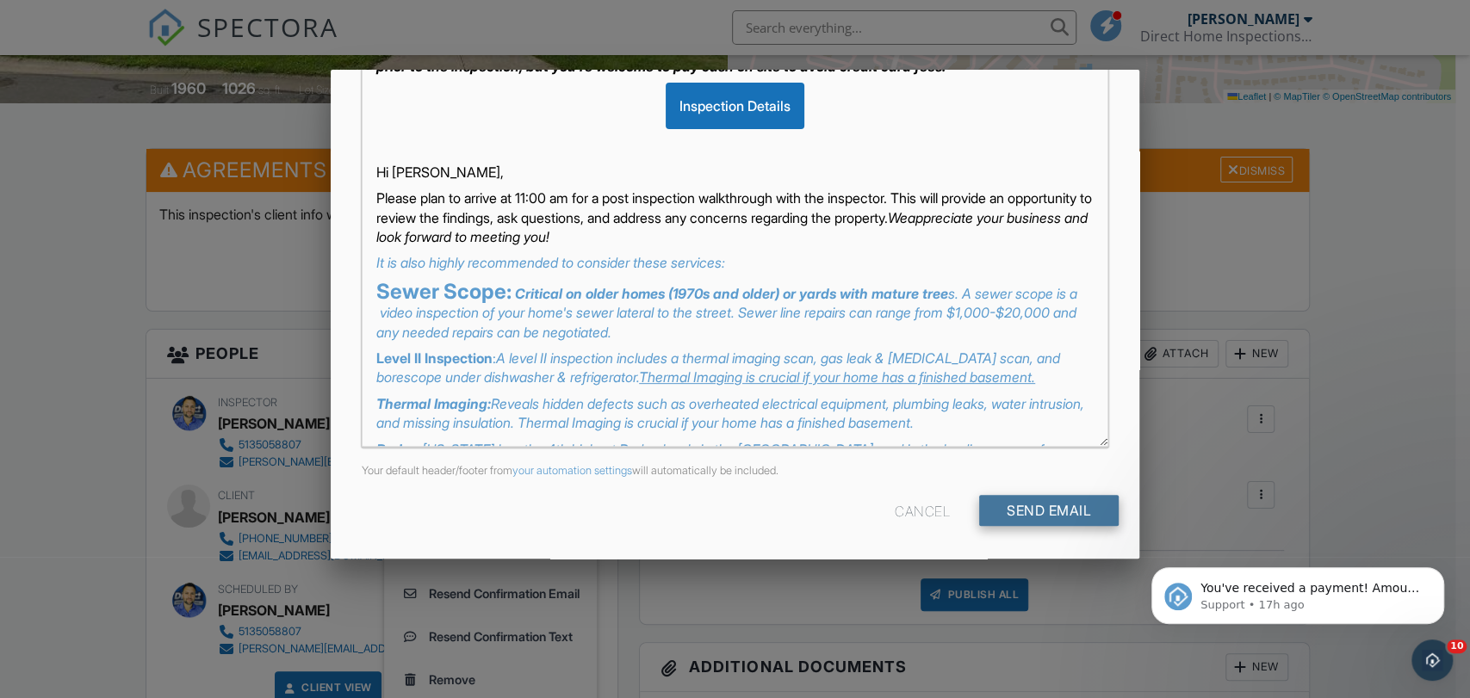
click at [1060, 518] on input "Send Email" at bounding box center [1049, 510] width 140 height 31
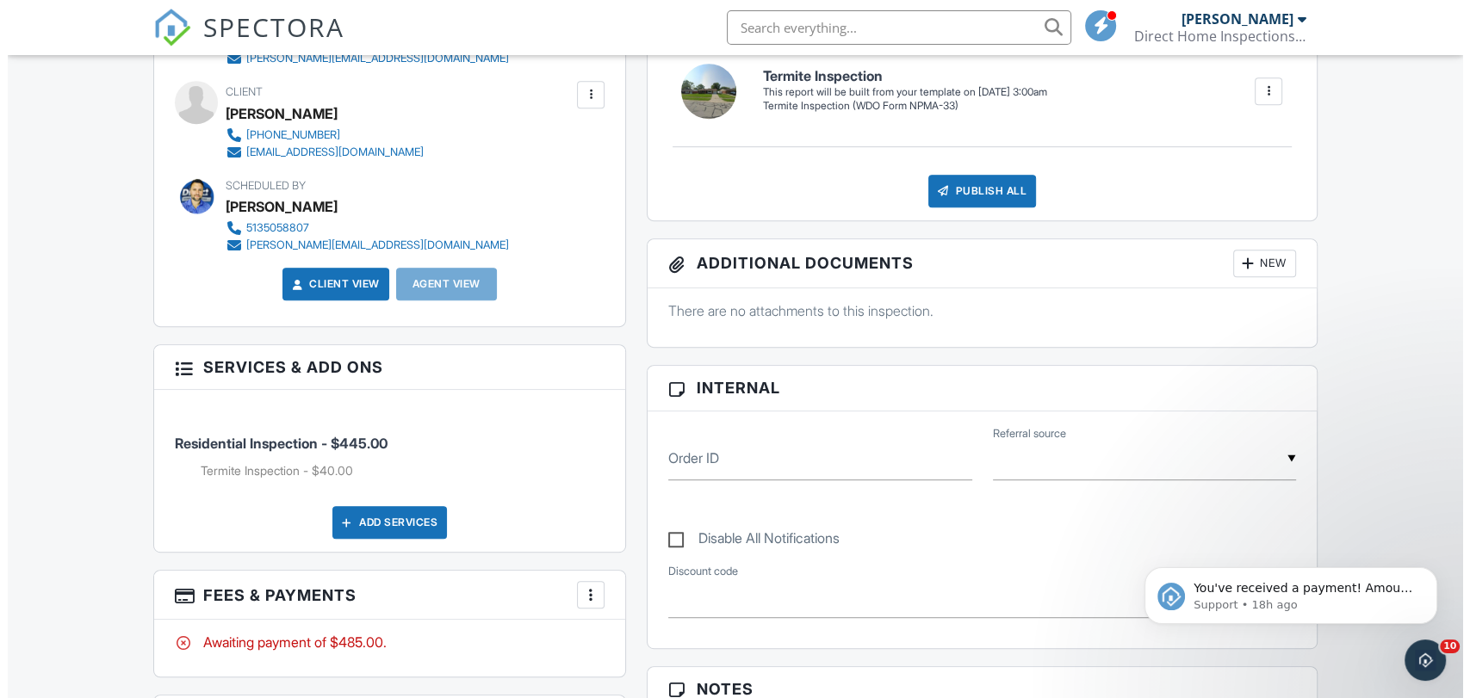
scroll to position [478, 0]
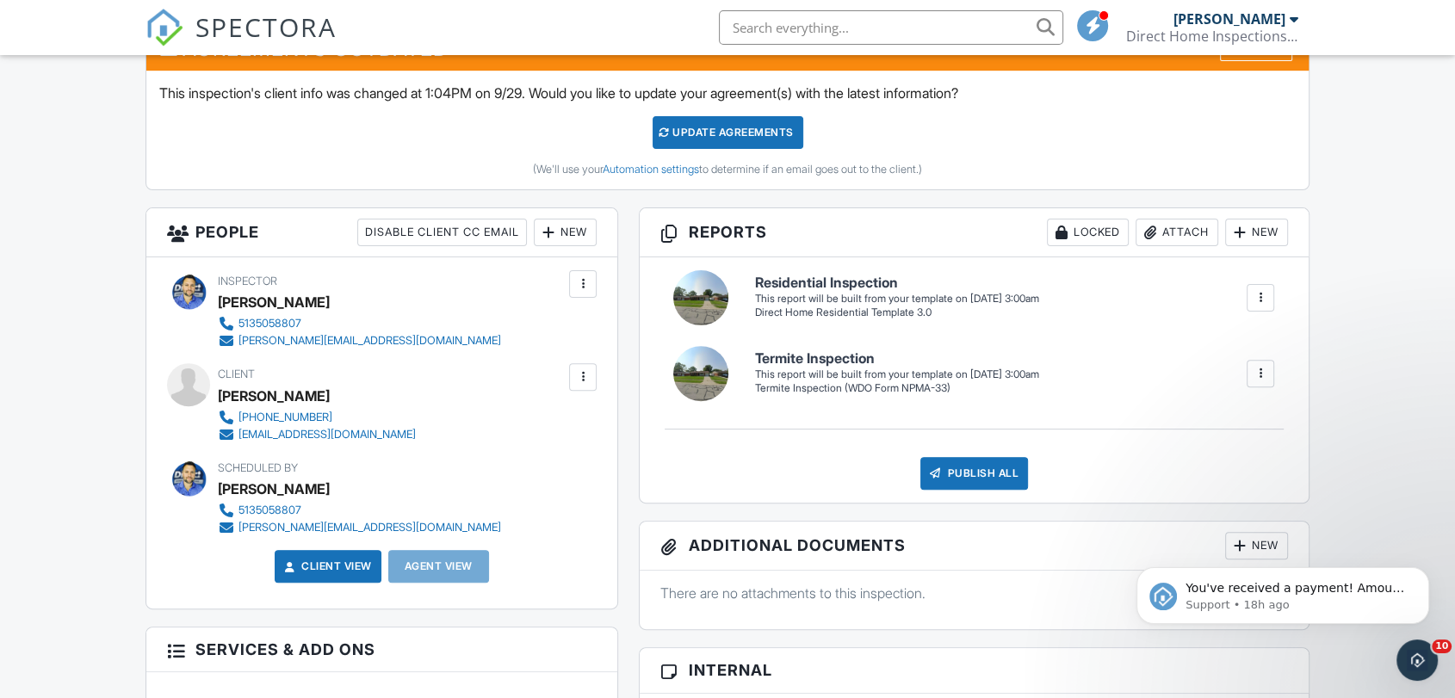
click at [574, 236] on div "New" at bounding box center [565, 233] width 63 height 28
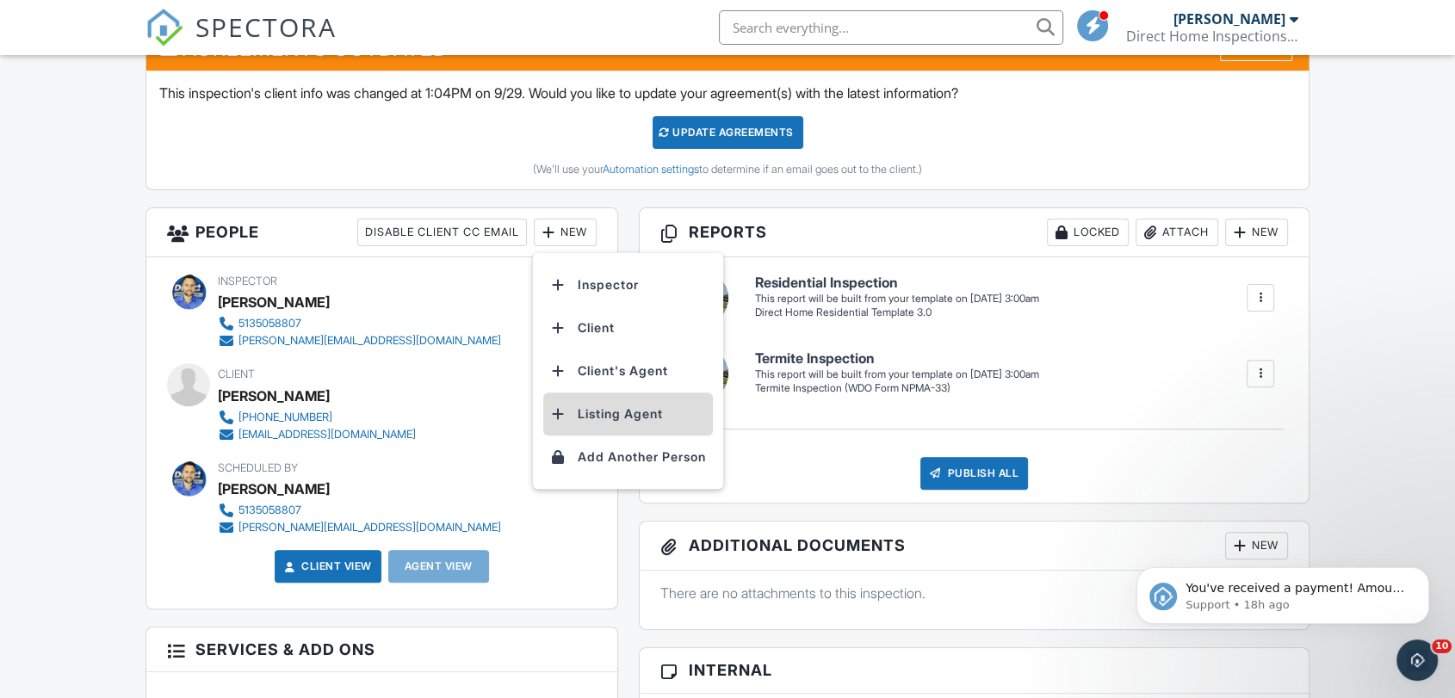
click at [617, 408] on li "Listing Agent" at bounding box center [628, 414] width 170 height 43
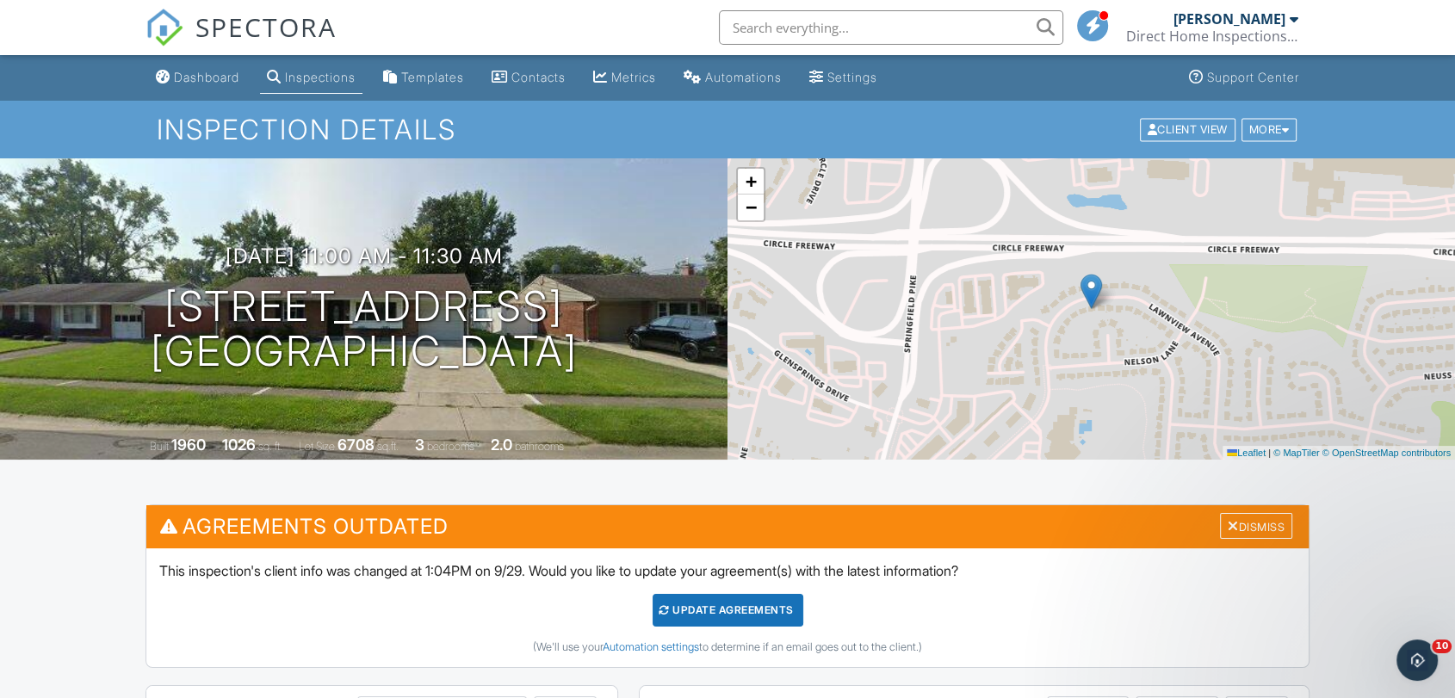
click at [329, 82] on div "Inspections" at bounding box center [320, 77] width 71 height 15
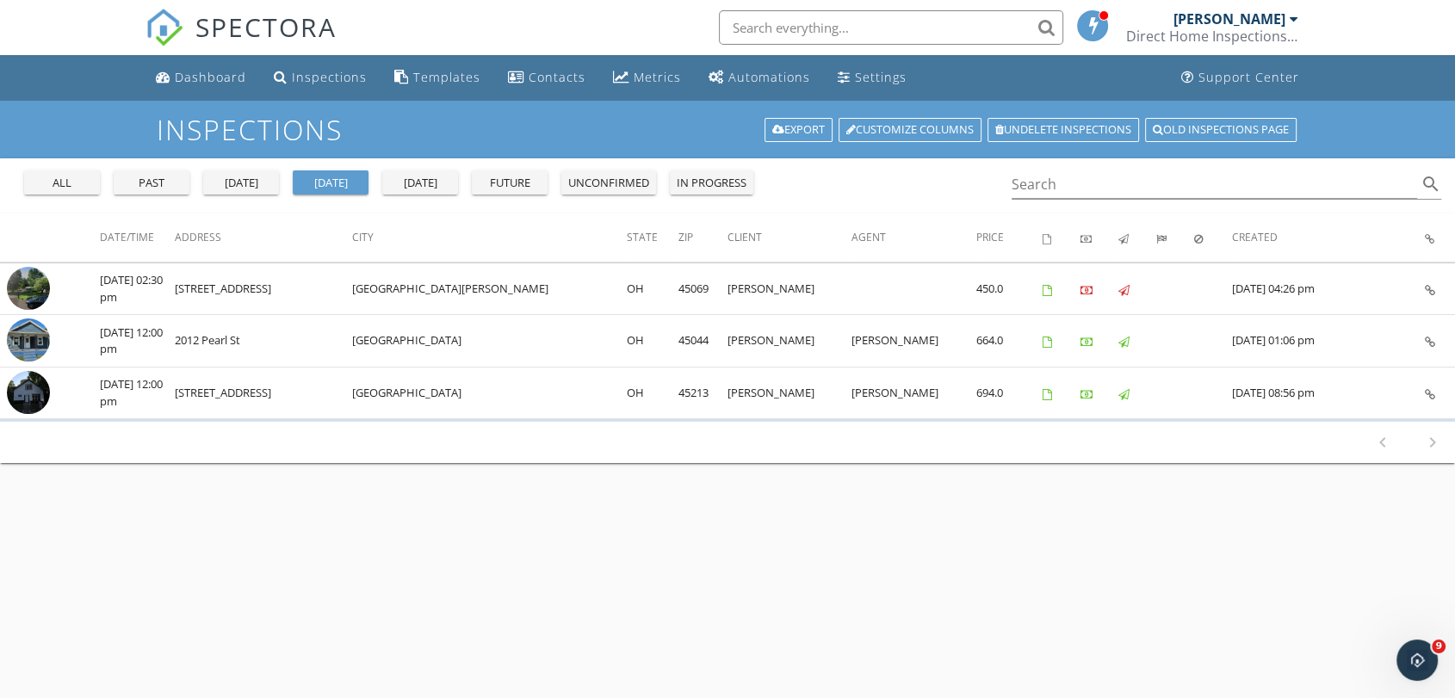
click at [537, 497] on div "Inspections Export Customize Columns Undelete inspections Old inspections page …" at bounding box center [727, 450] width 1455 height 698
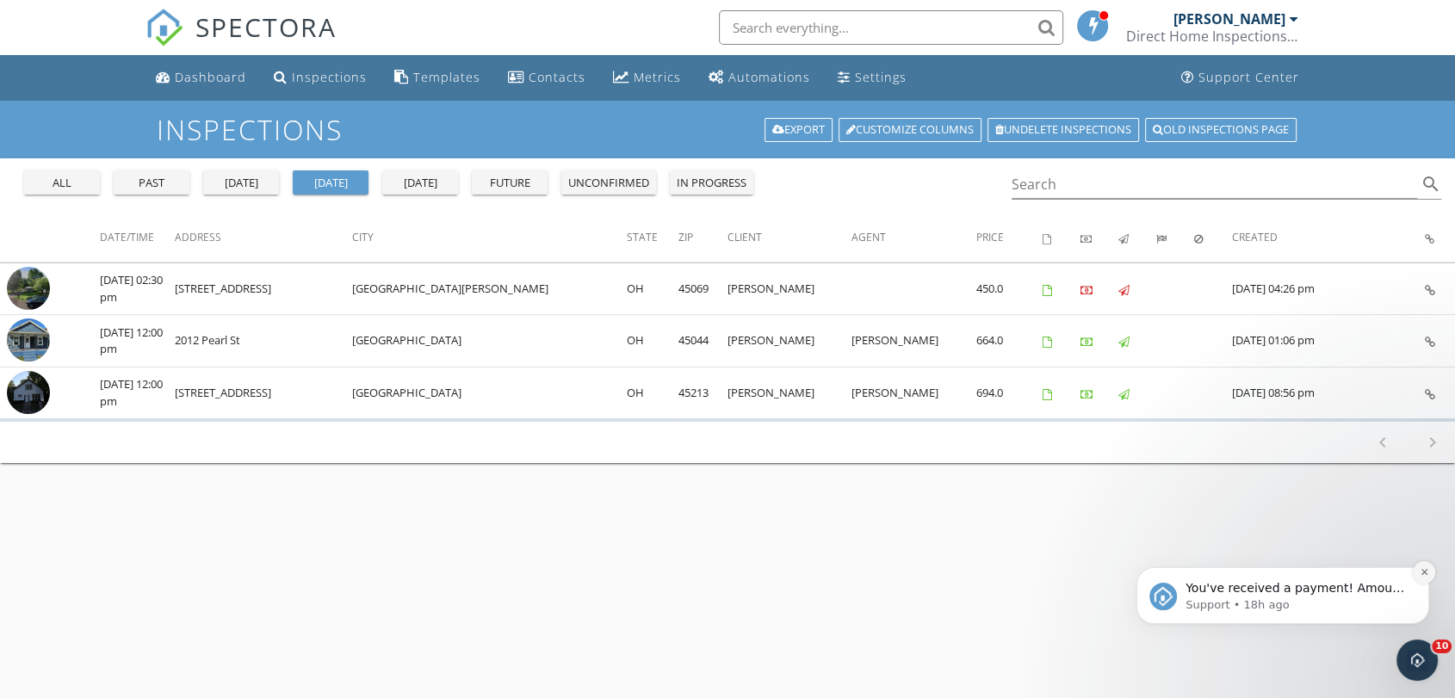
click at [1426, 575] on icon "Dismiss notification" at bounding box center [1424, 572] width 9 height 9
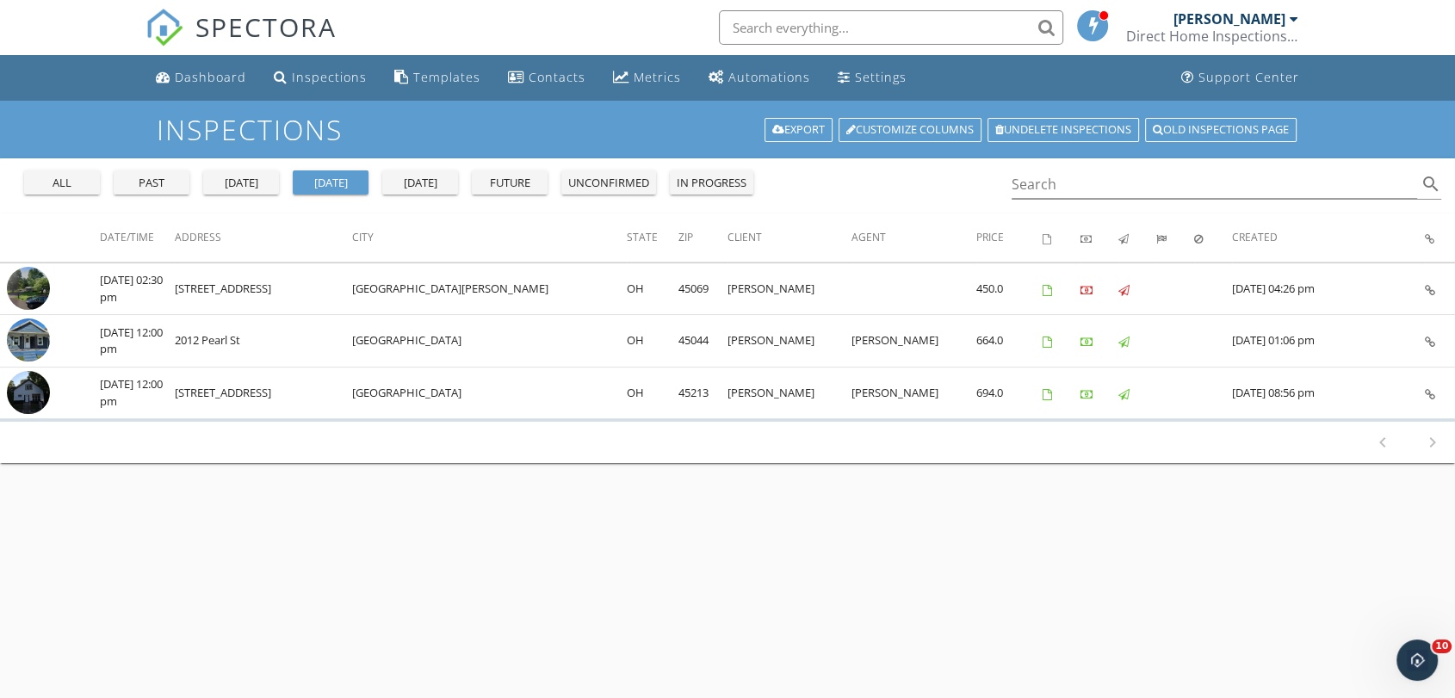
click at [867, 534] on div "Inspections Export Customize Columns Undelete inspections Old inspections page …" at bounding box center [727, 450] width 1455 height 698
click at [649, 84] on div "Metrics" at bounding box center [657, 77] width 47 height 16
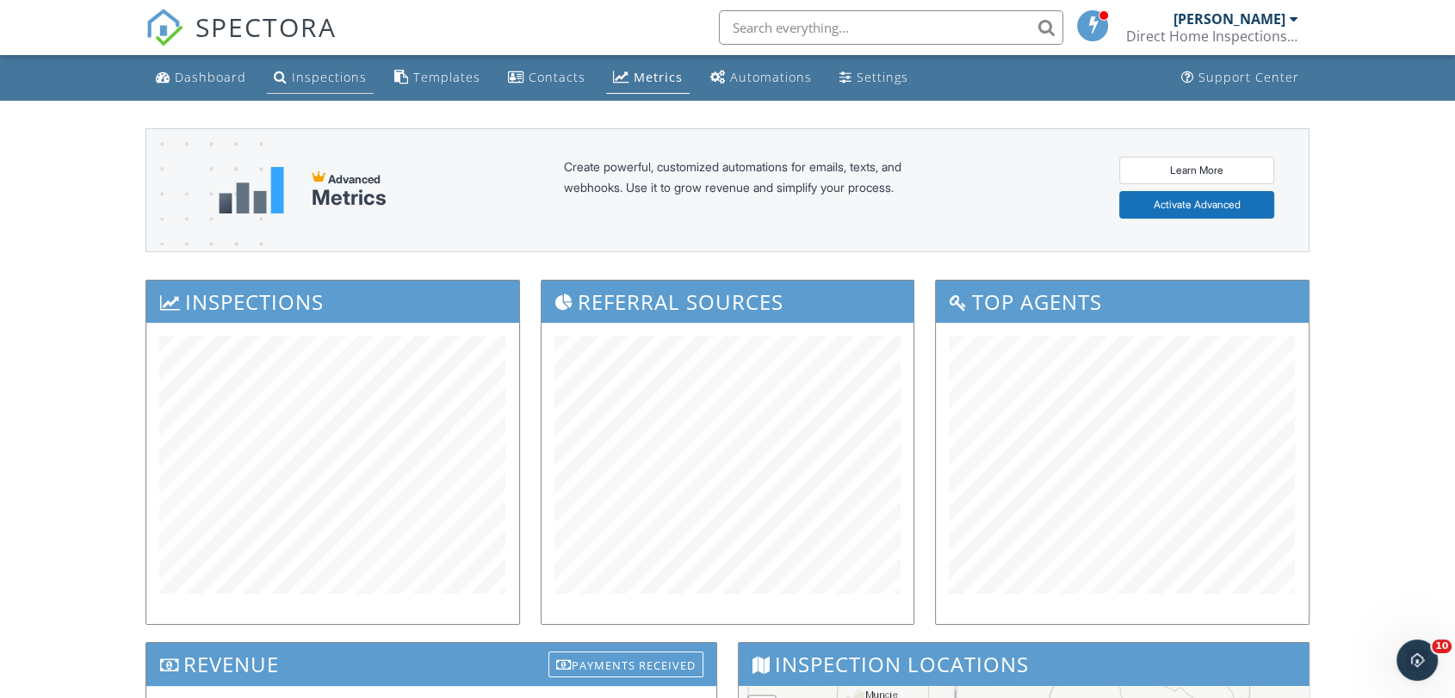
click at [328, 77] on div "Inspections" at bounding box center [329, 77] width 75 height 16
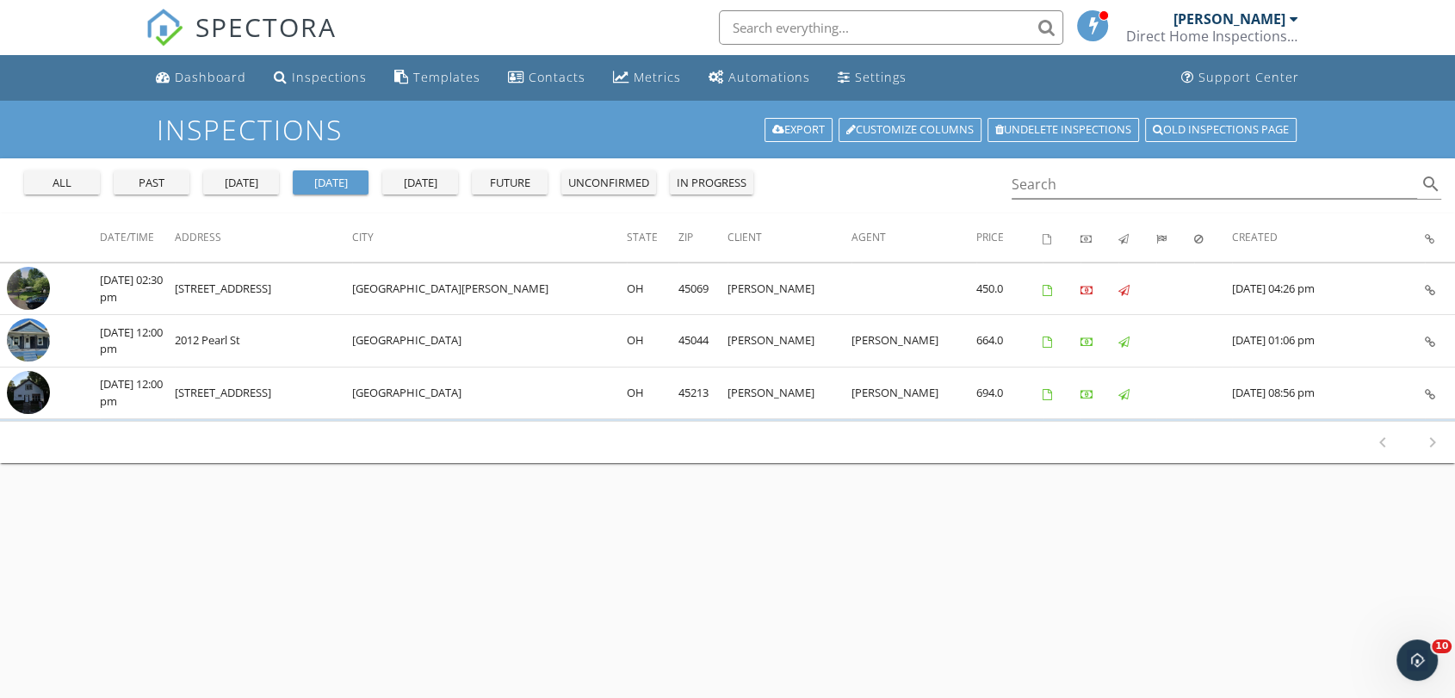
click at [426, 175] on div "[DATE]" at bounding box center [420, 183] width 62 height 17
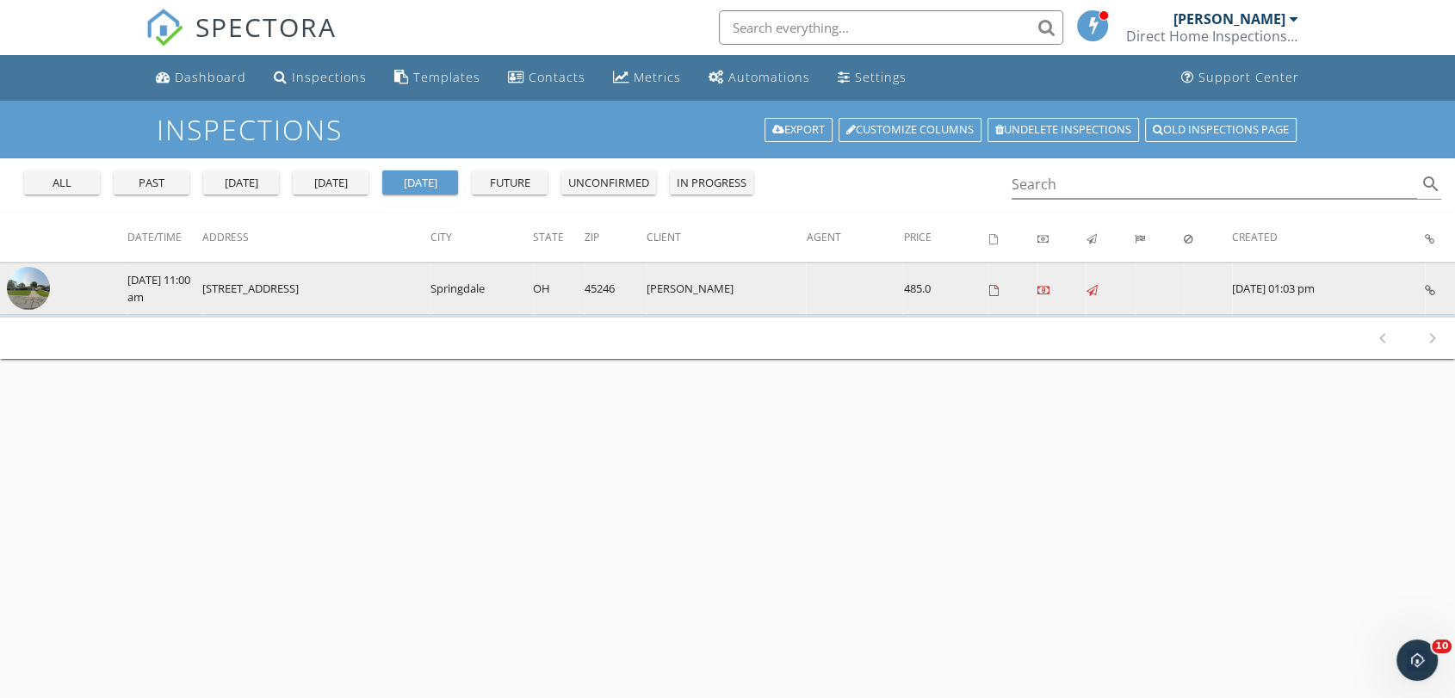
click at [22, 289] on img at bounding box center [28, 288] width 43 height 43
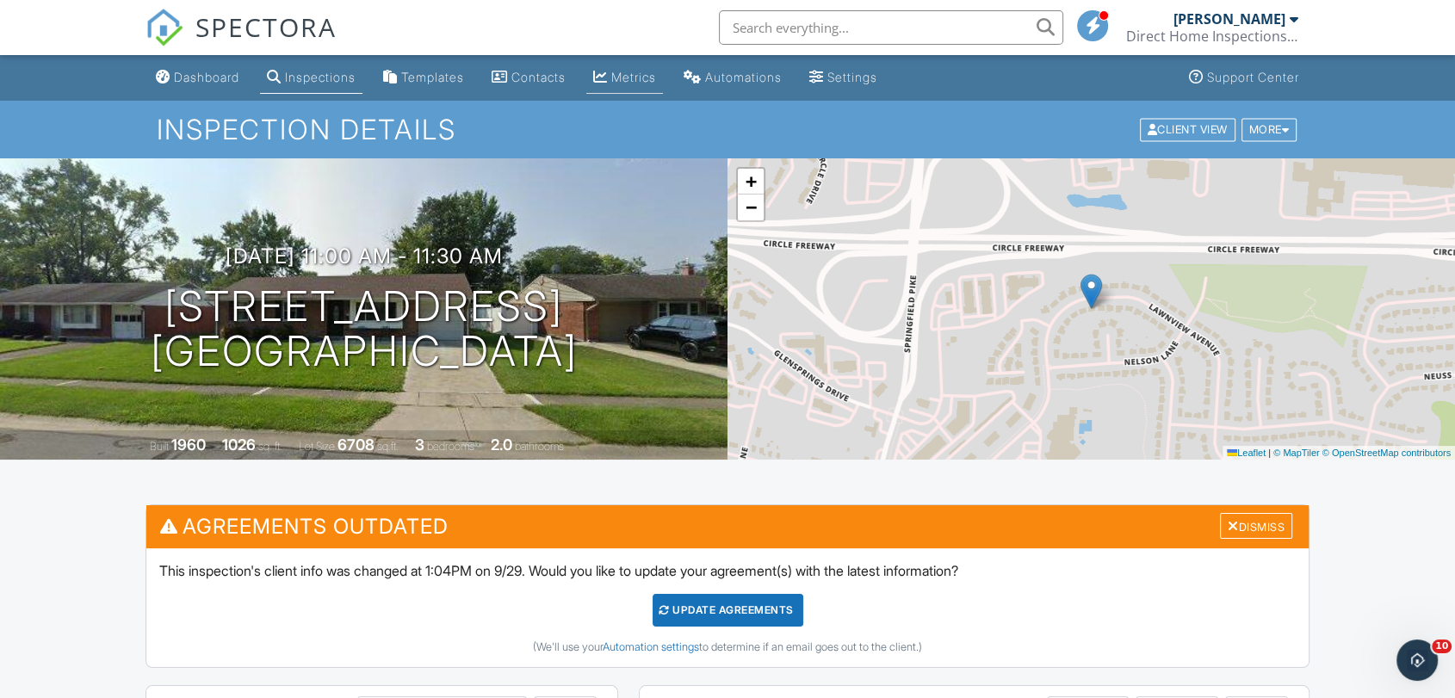
click at [655, 90] on link "Metrics" at bounding box center [625, 78] width 77 height 32
